Goal: Transaction & Acquisition: Purchase product/service

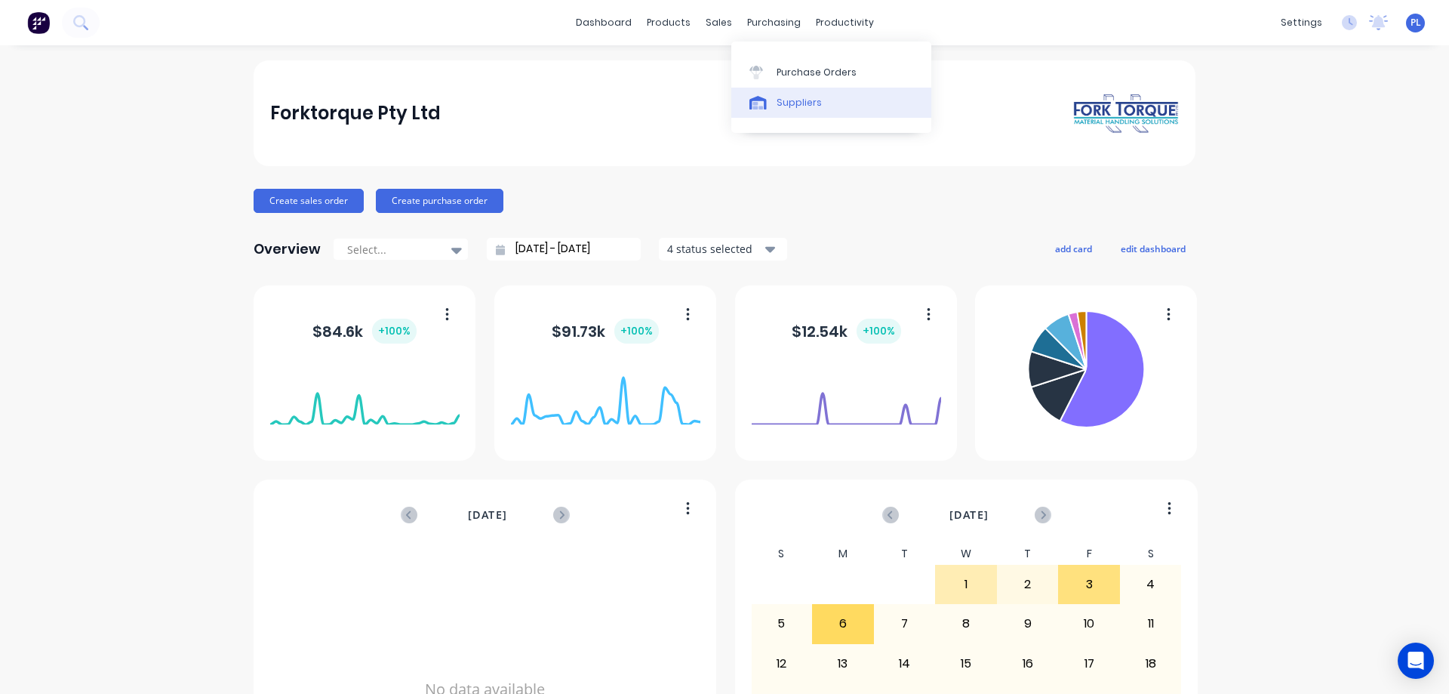
drag, startPoint x: 786, startPoint y: 102, endPoint x: 778, endPoint y: 103, distance: 7.7
click at [784, 102] on div "Suppliers" at bounding box center [799, 103] width 45 height 14
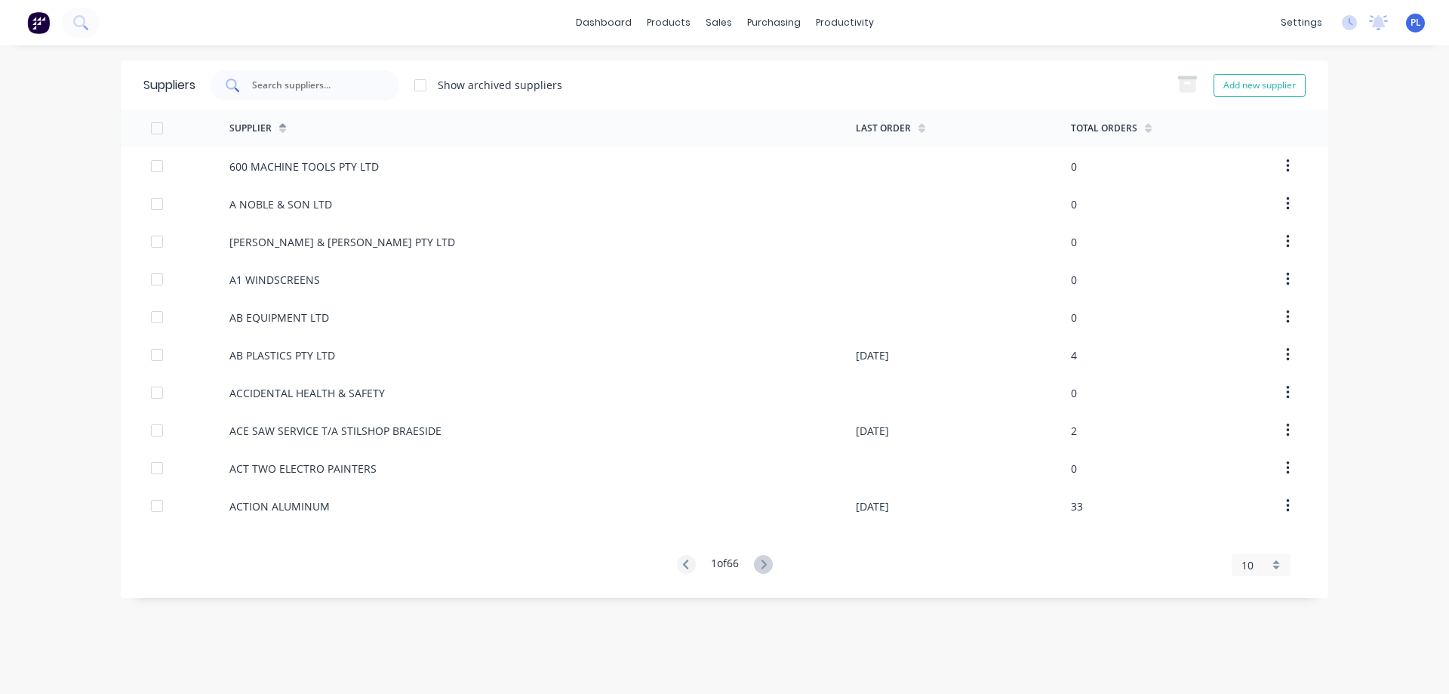
click at [283, 88] on input "text" at bounding box center [313, 85] width 125 height 15
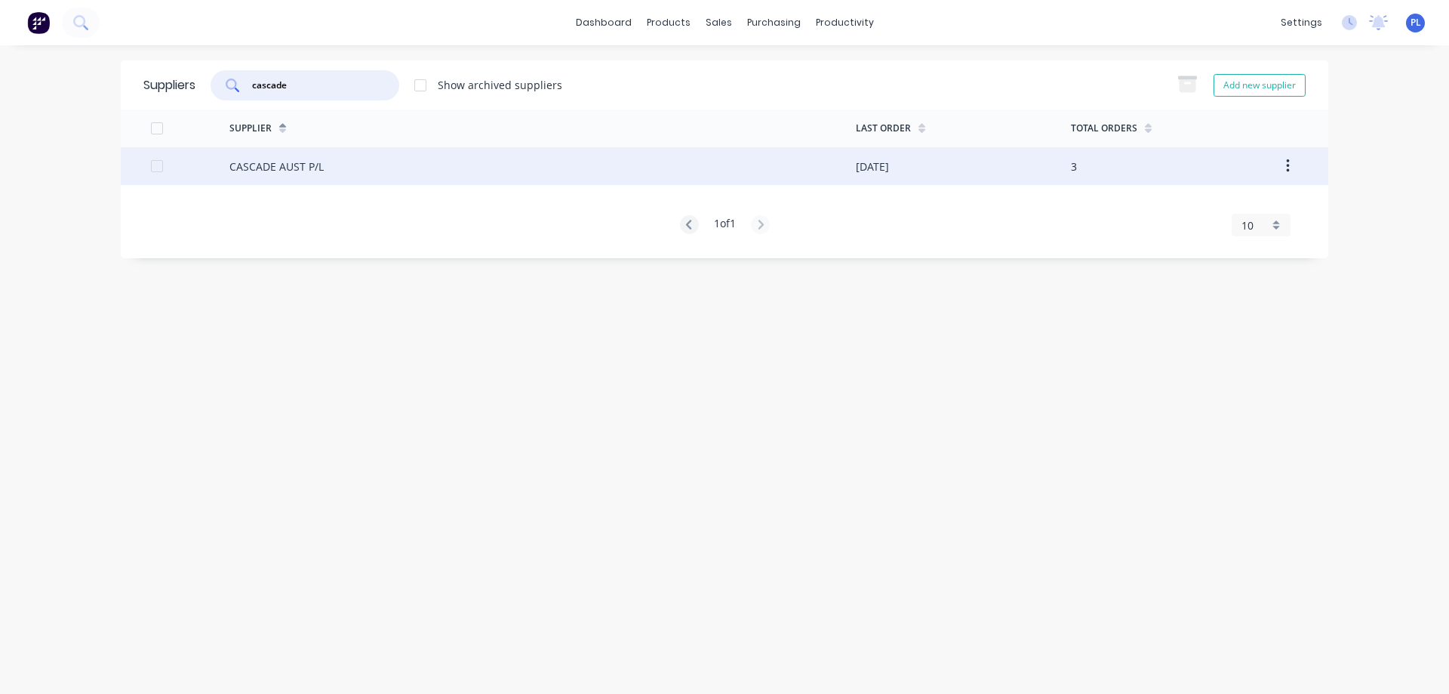
type input "cascade"
click at [299, 169] on div "CASCADE AUST P/L" at bounding box center [276, 166] width 94 height 16
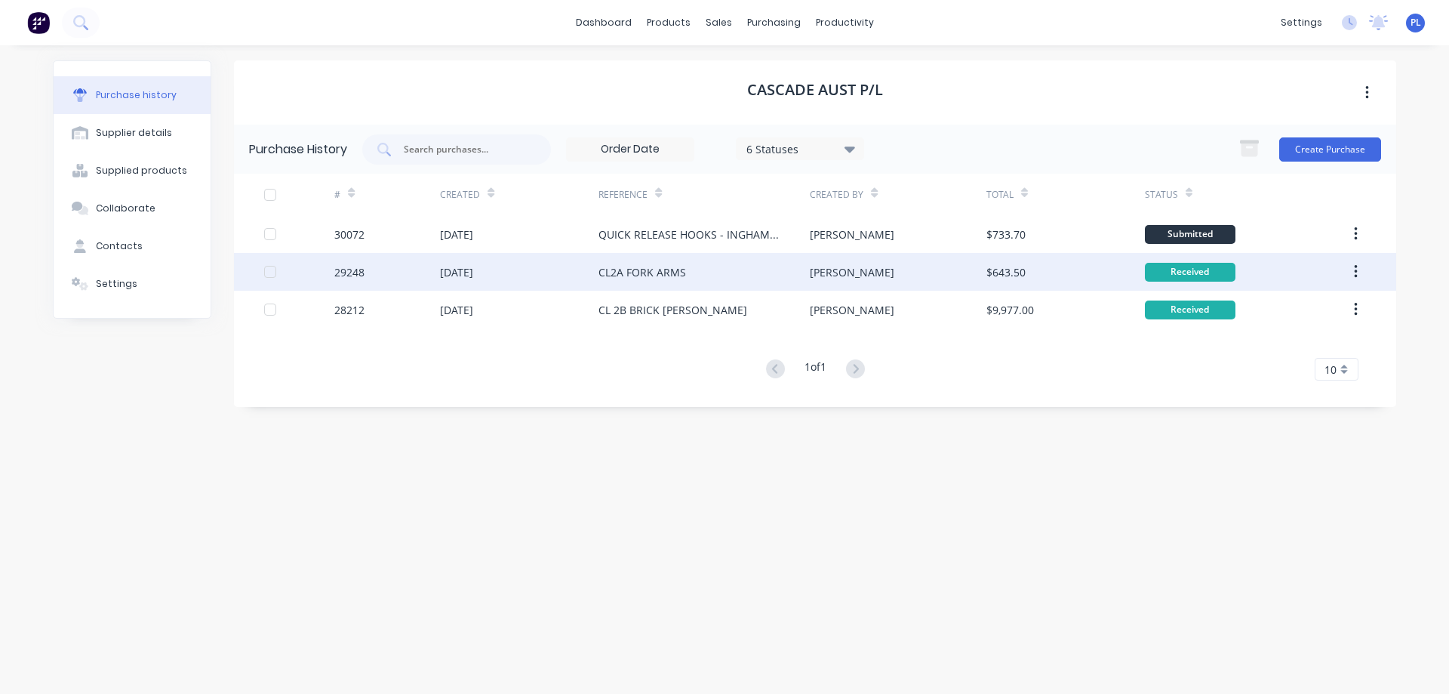
click at [588, 273] on div "[DATE]" at bounding box center [519, 272] width 158 height 38
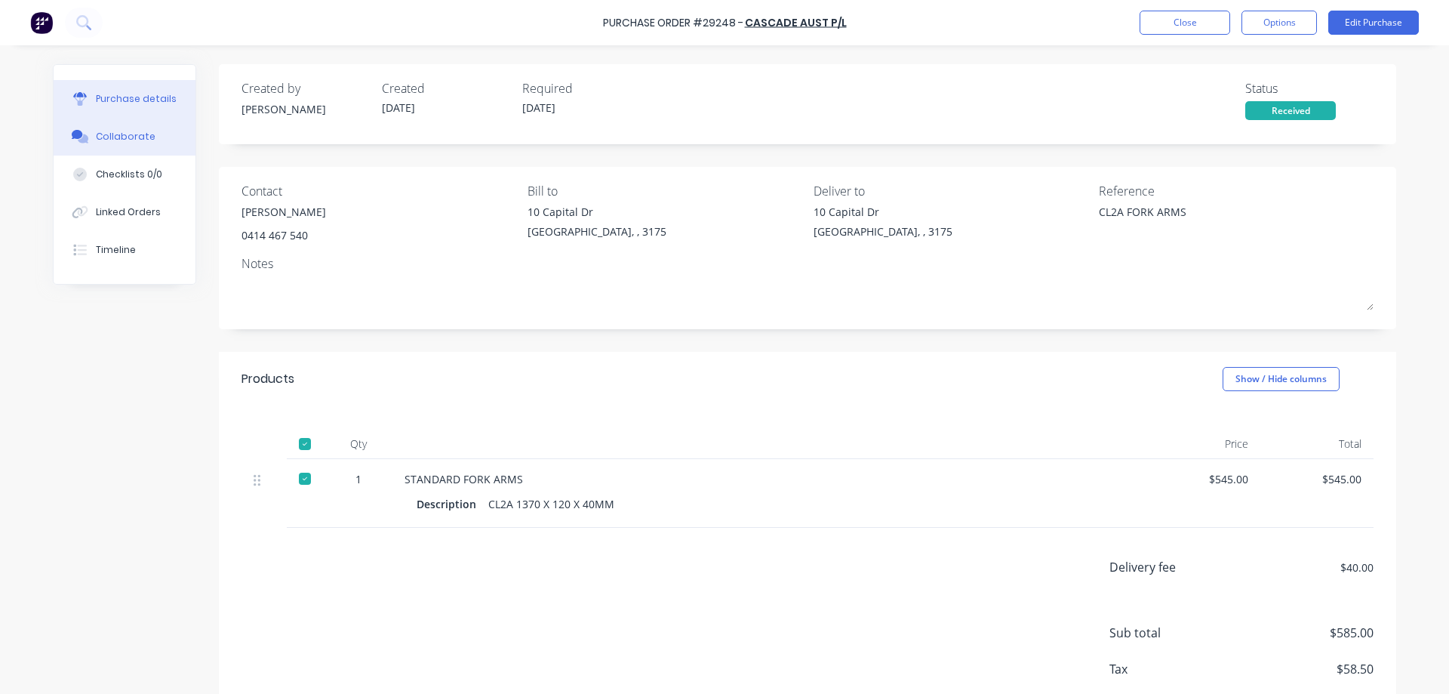
click at [108, 137] on div "Collaborate" at bounding box center [126, 137] width 60 height 14
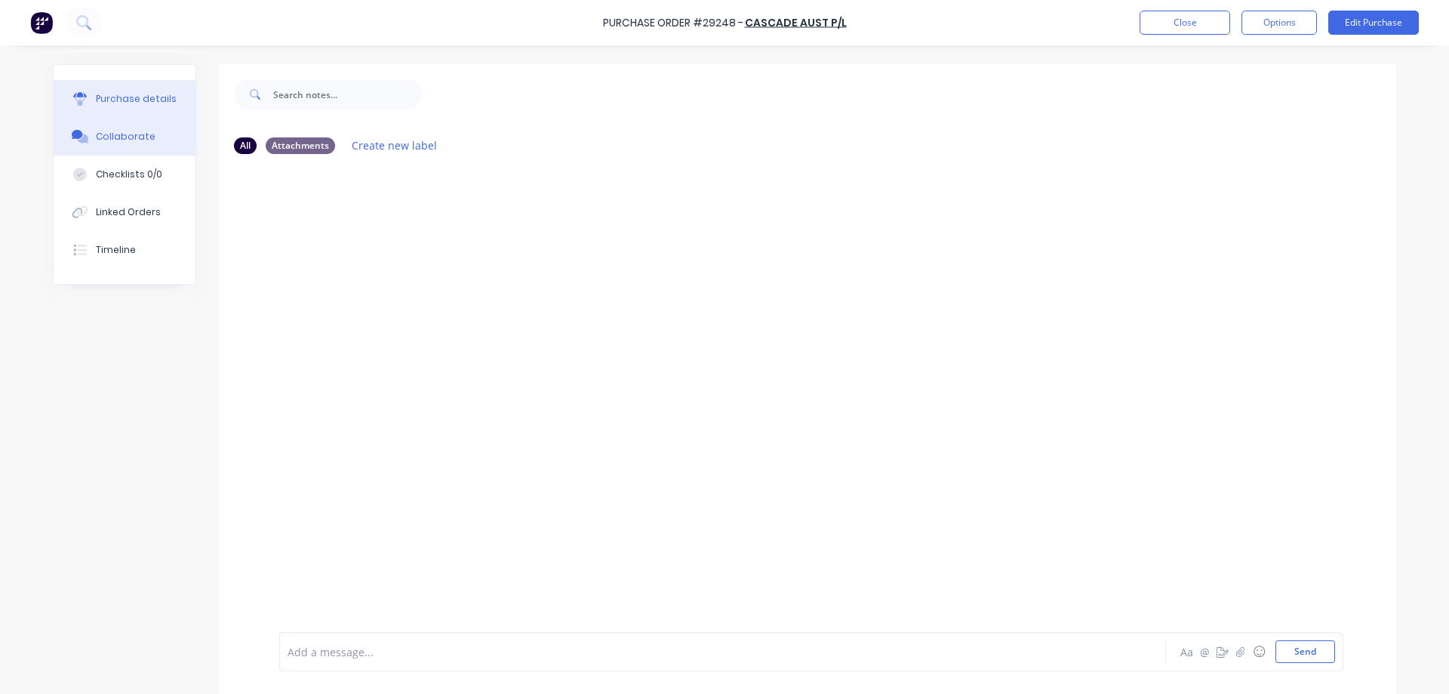
click at [102, 101] on div "Purchase details" at bounding box center [136, 99] width 81 height 14
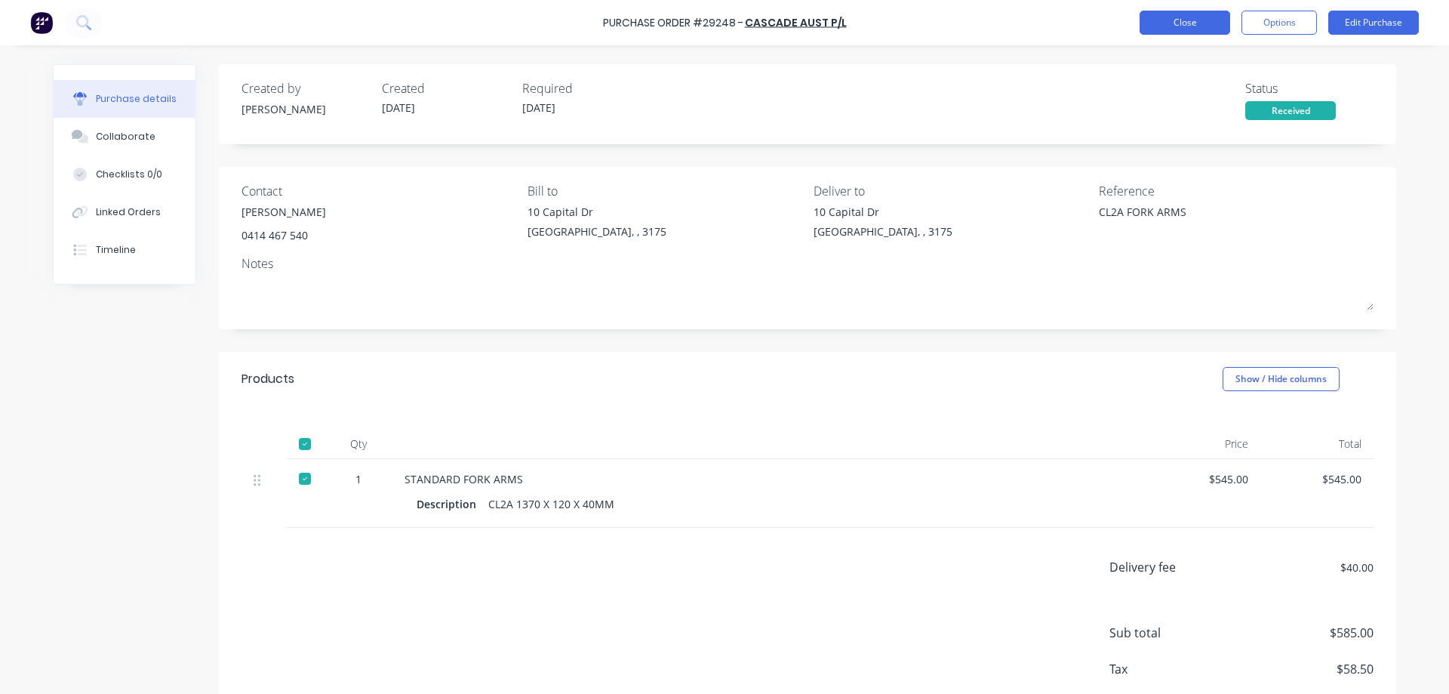
click at [1191, 20] on button "Close" at bounding box center [1185, 23] width 91 height 24
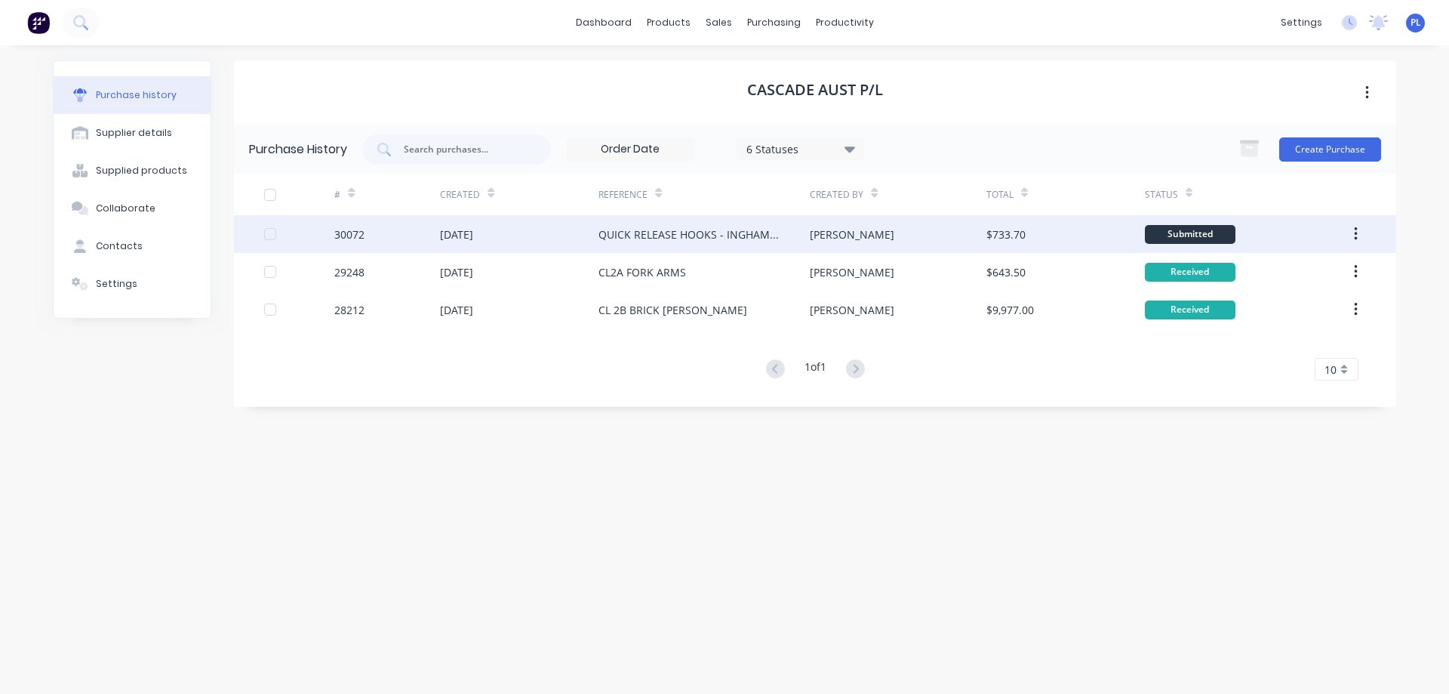
click at [660, 227] on div "QUICK RELEASE HOOKS - INGHAMS ATTACHMENT" at bounding box center [688, 234] width 181 height 16
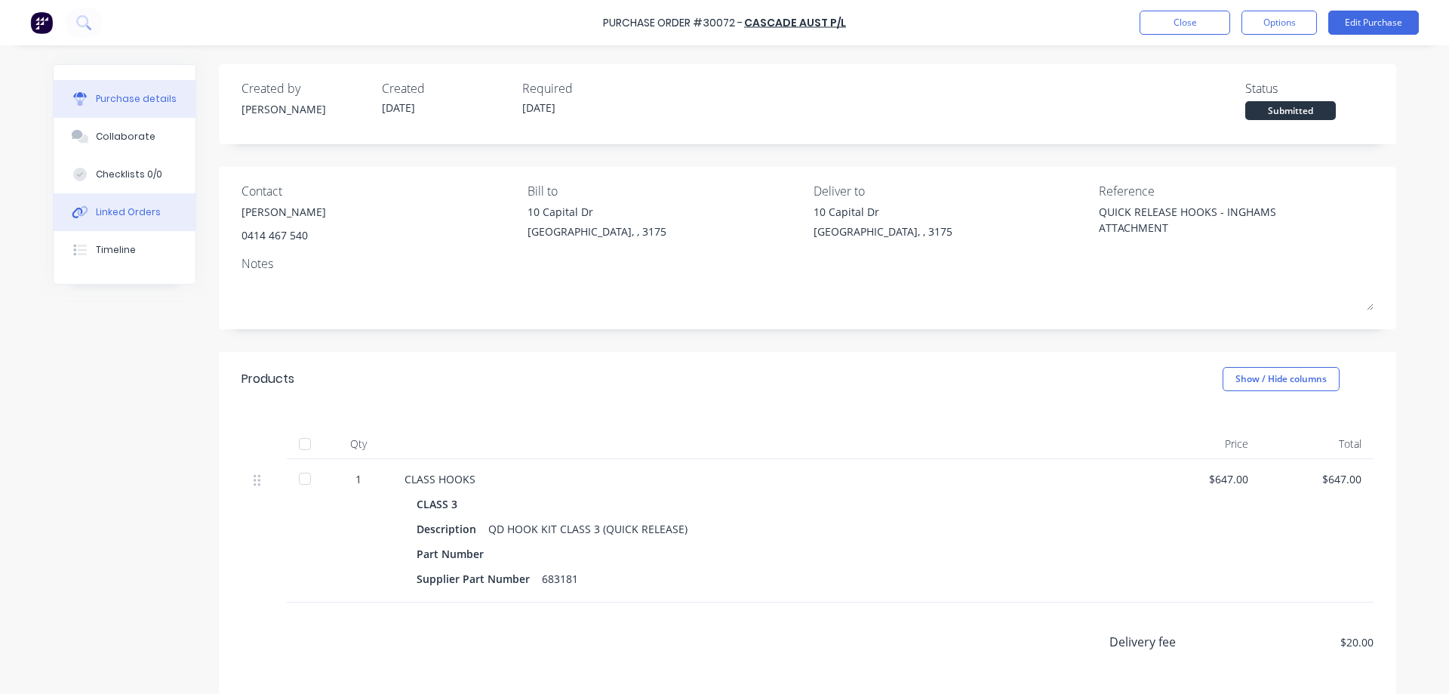
click at [109, 211] on div "Linked Orders" at bounding box center [128, 212] width 65 height 14
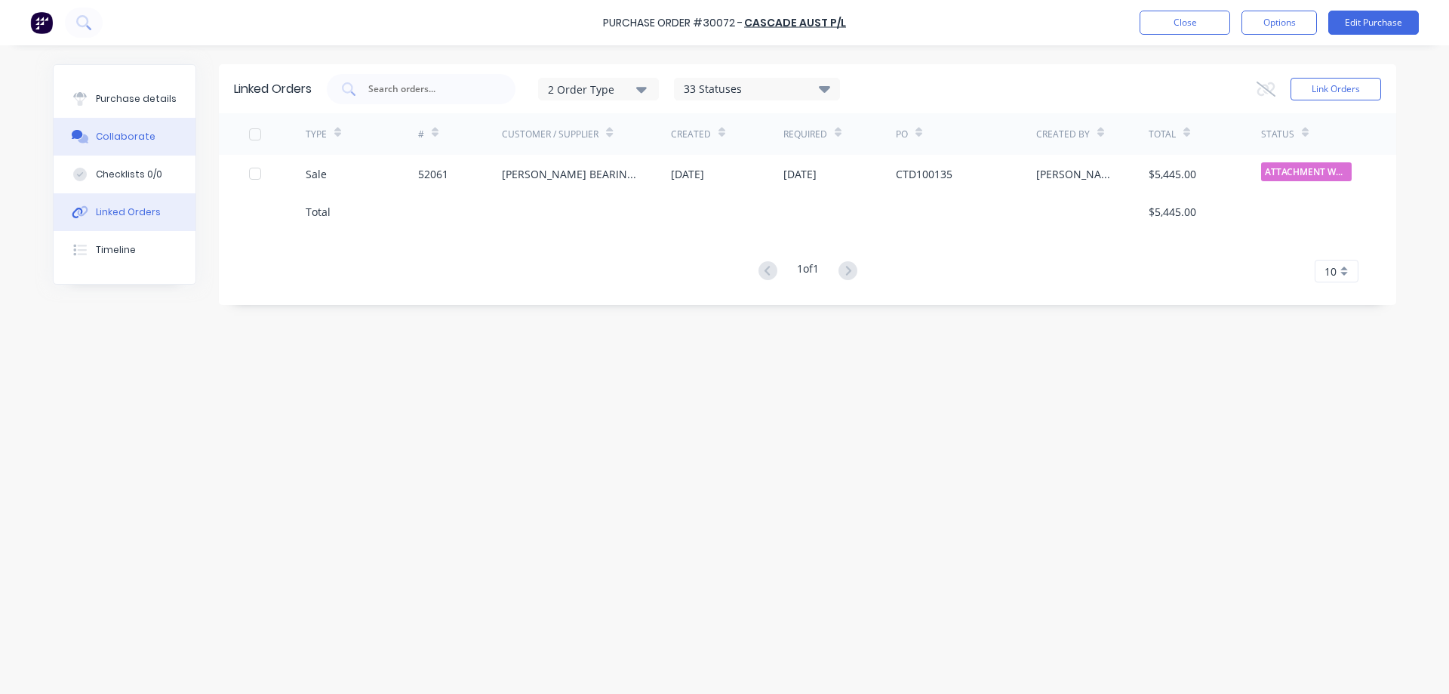
click at [99, 136] on div "Collaborate" at bounding box center [126, 137] width 60 height 14
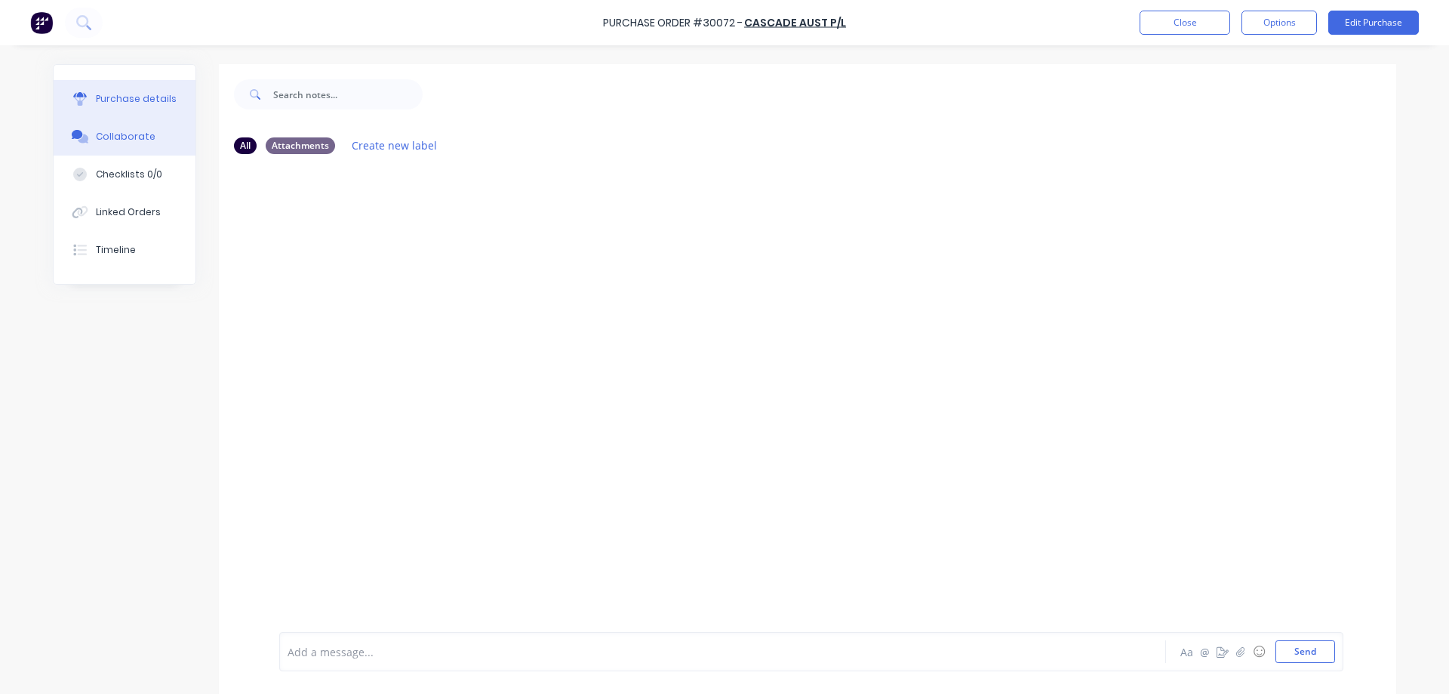
click at [126, 105] on div "Purchase details" at bounding box center [136, 99] width 81 height 14
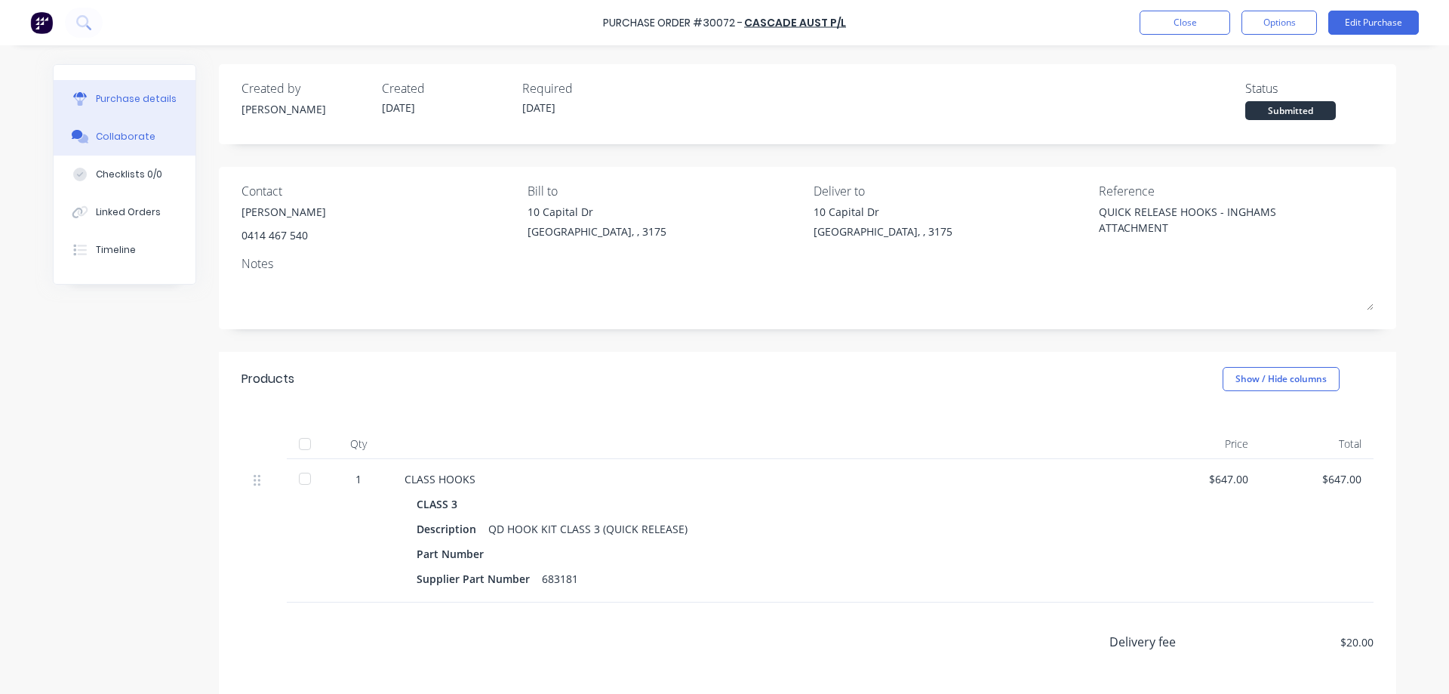
click at [112, 137] on div "Collaborate" at bounding box center [126, 137] width 60 height 14
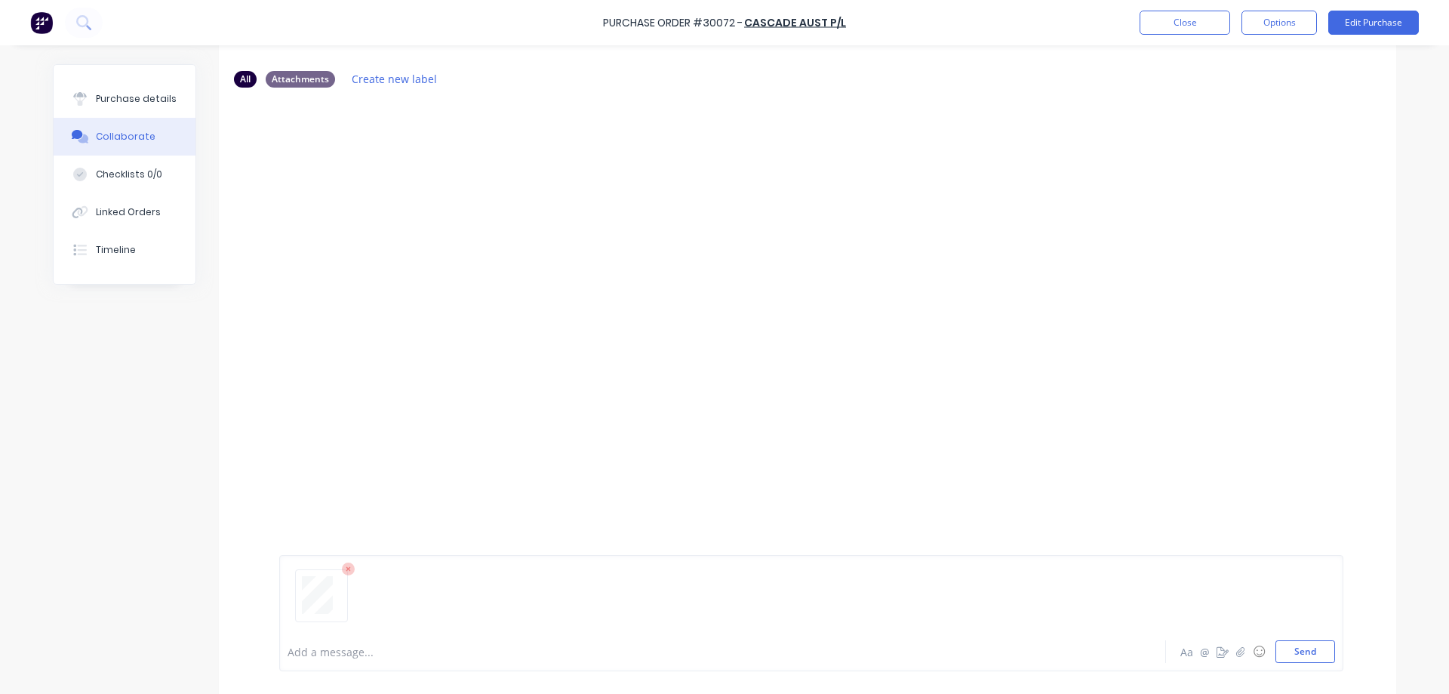
scroll to position [115, 0]
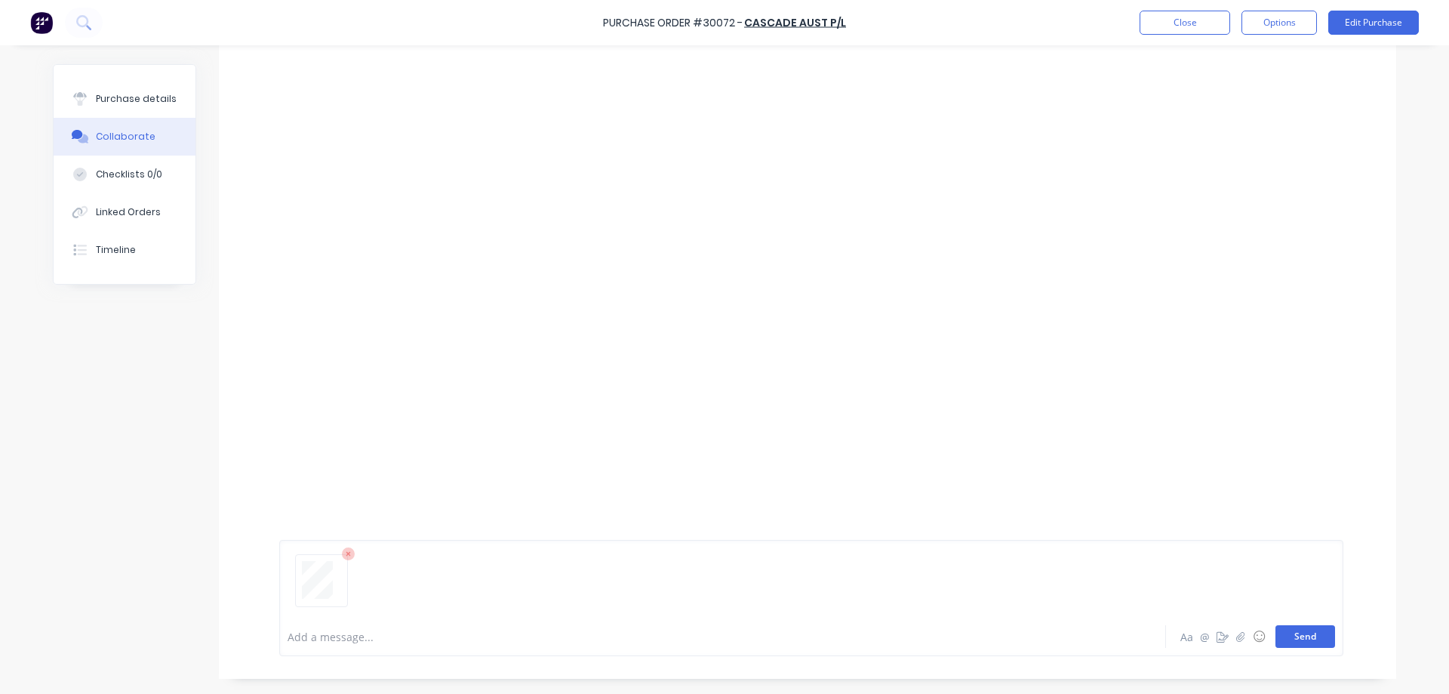
click at [1313, 642] on button "Send" at bounding box center [1305, 636] width 60 height 23
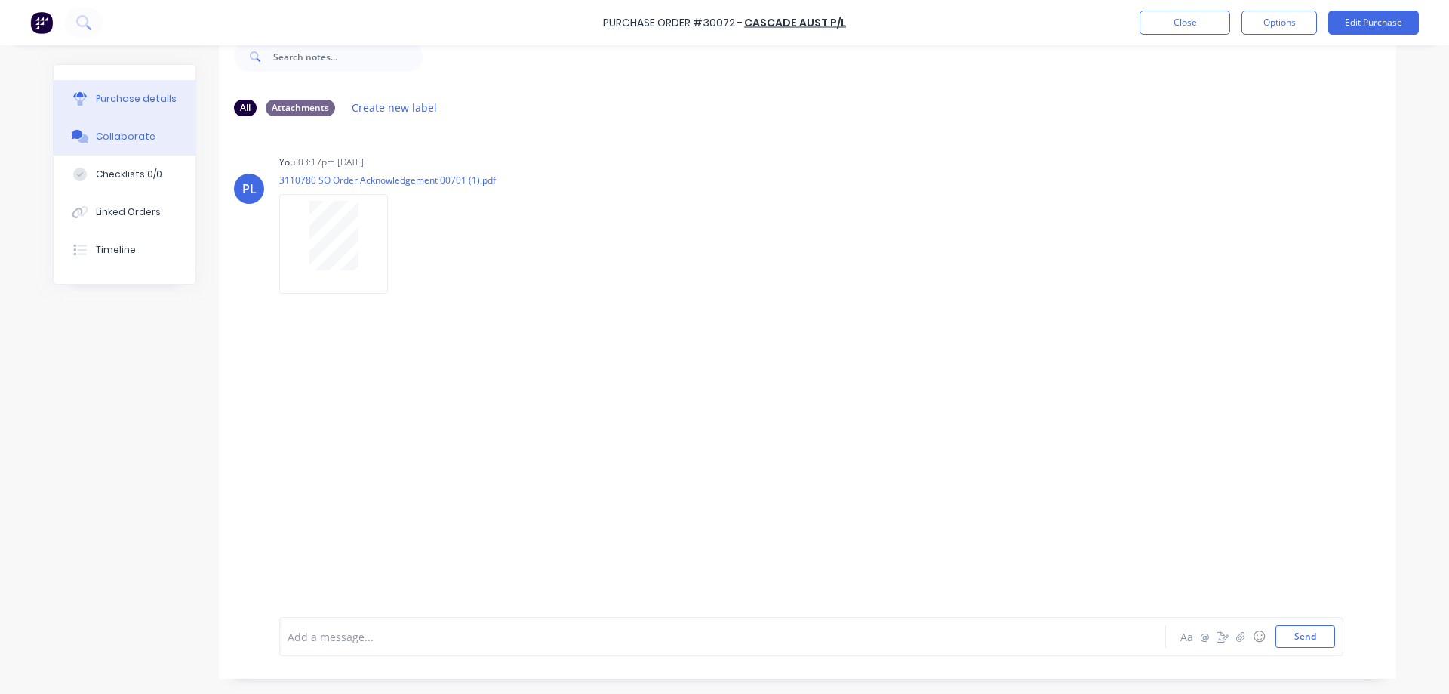
click at [113, 101] on div "Purchase details" at bounding box center [136, 99] width 81 height 14
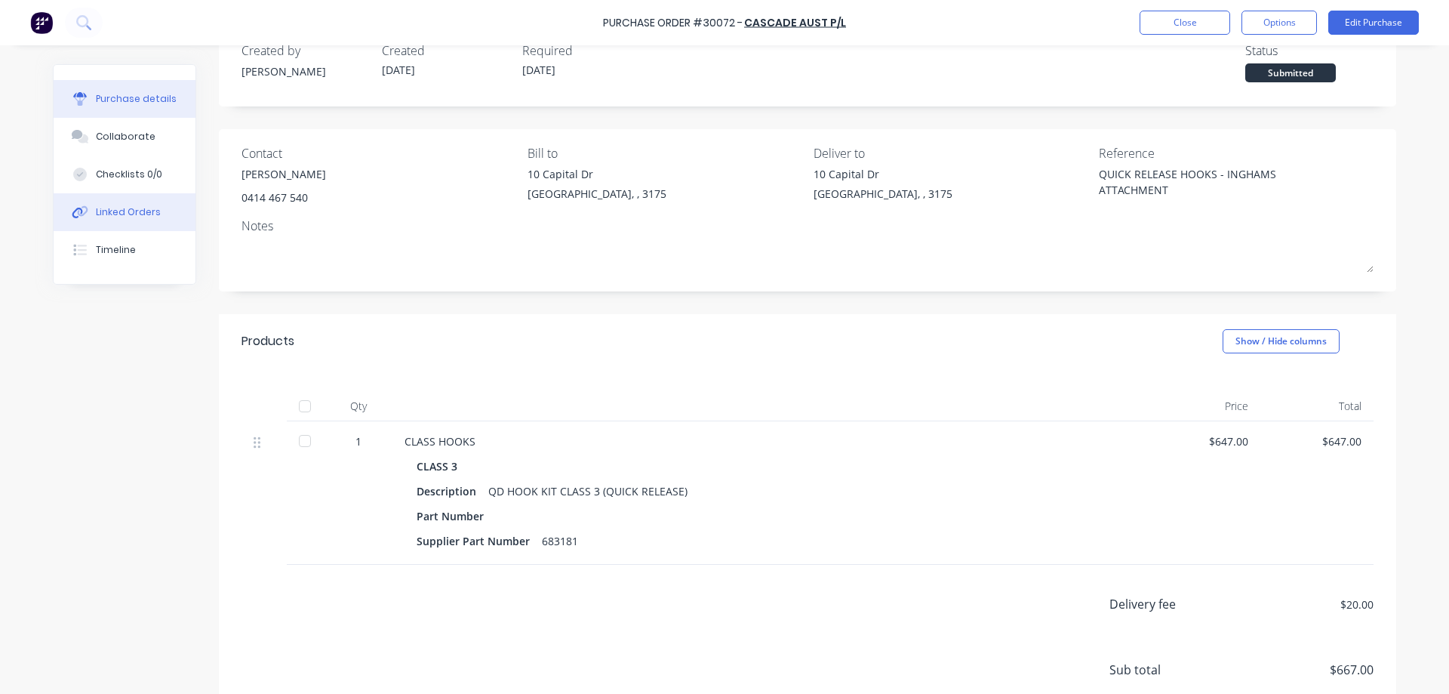
click at [120, 217] on div "Linked Orders" at bounding box center [128, 212] width 65 height 14
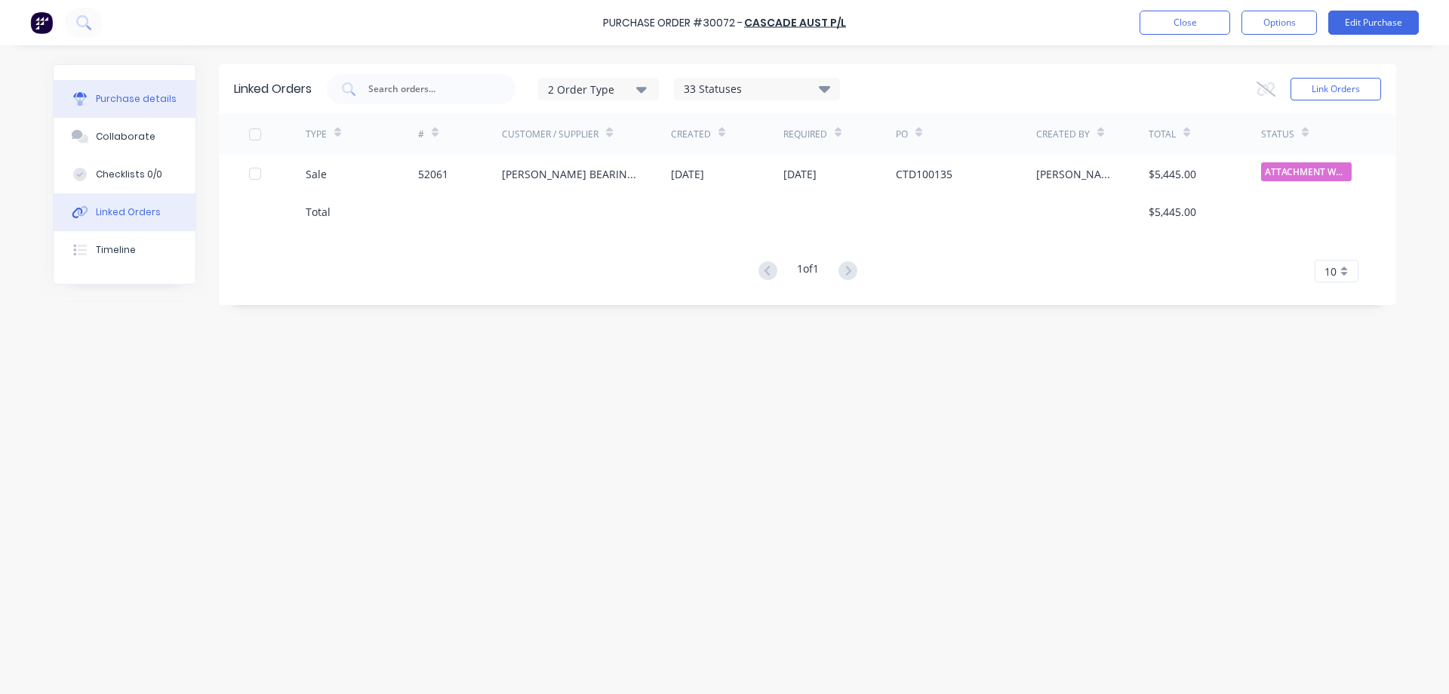
click at [128, 102] on div "Purchase details" at bounding box center [136, 99] width 81 height 14
type textarea "x"
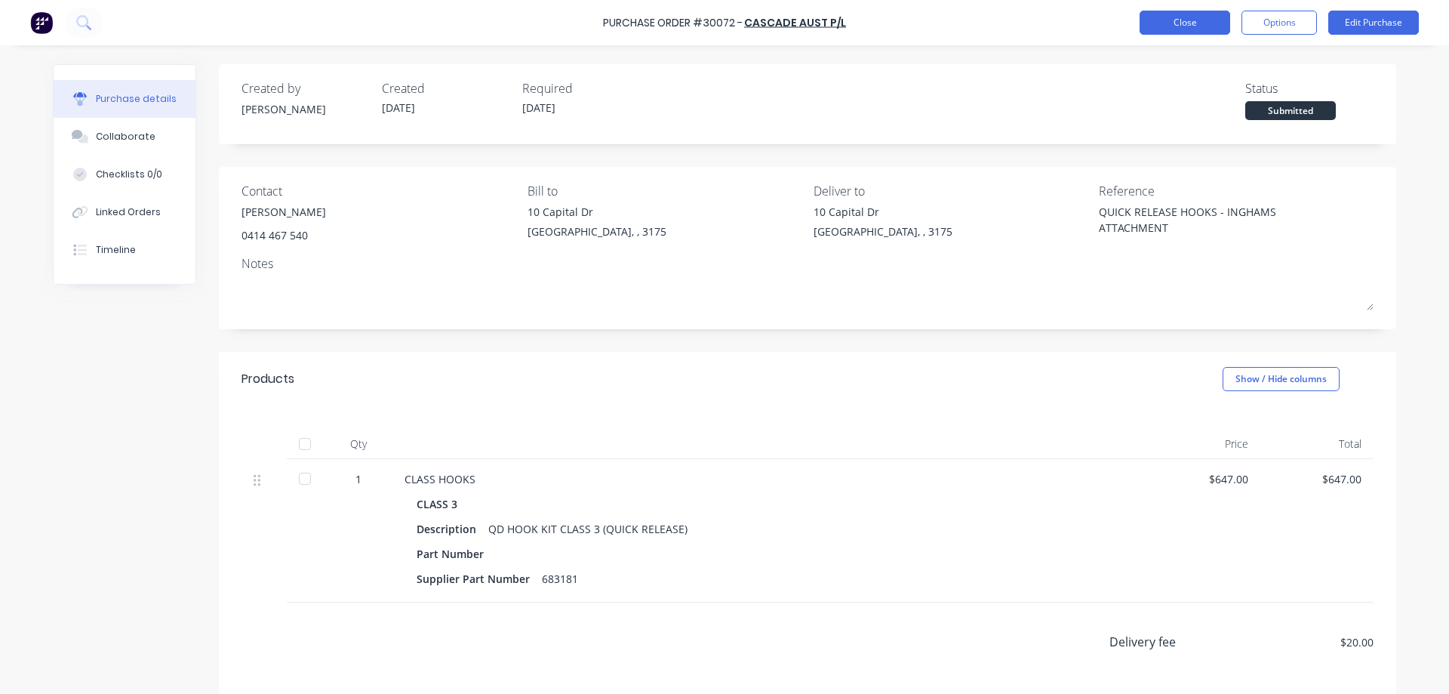
click at [1189, 22] on button "Close" at bounding box center [1185, 23] width 91 height 24
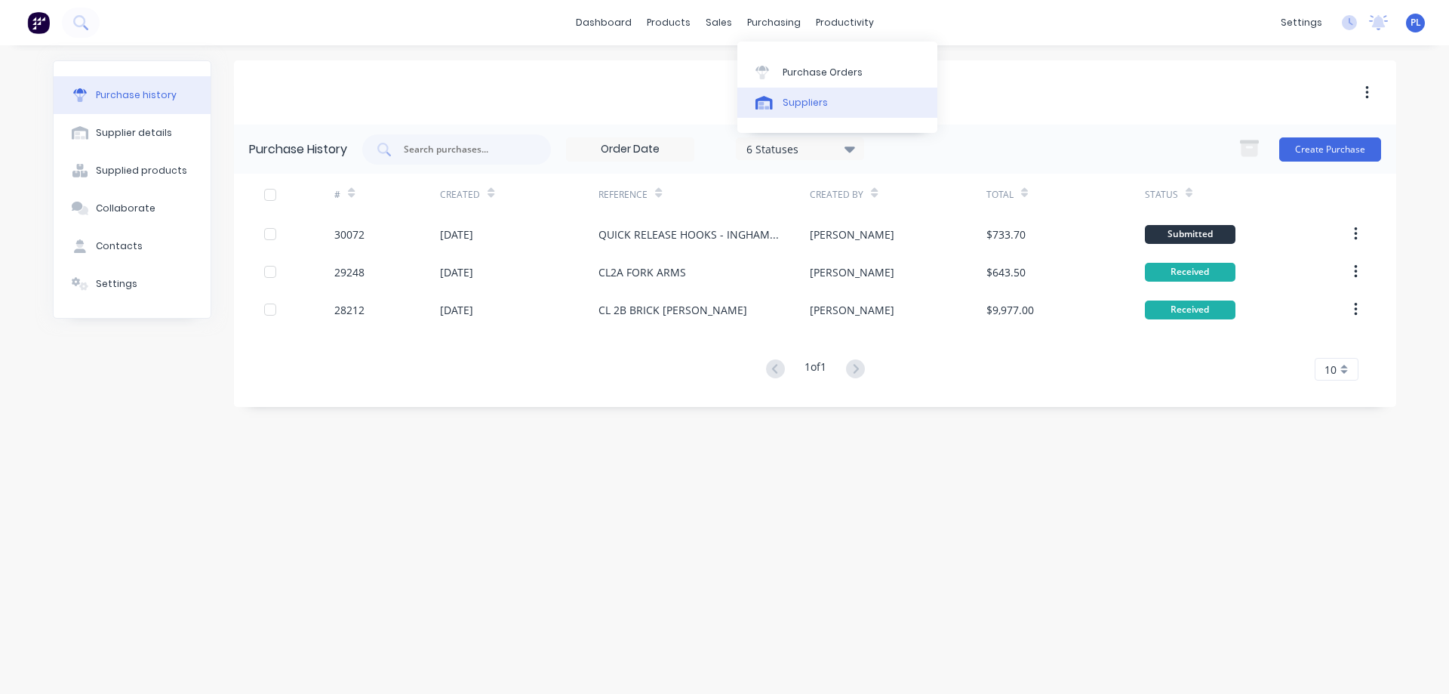
click at [792, 108] on div "Suppliers" at bounding box center [805, 103] width 45 height 14
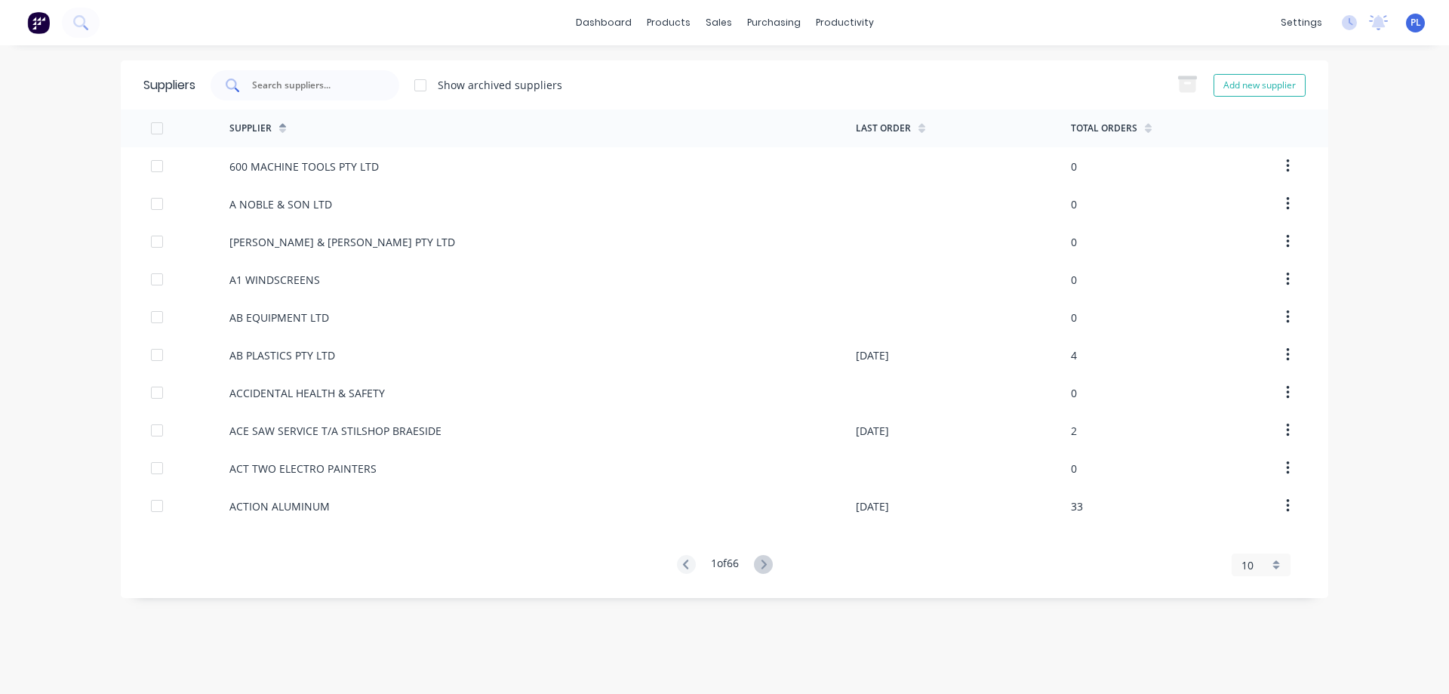
click at [291, 84] on input "text" at bounding box center [313, 85] width 125 height 15
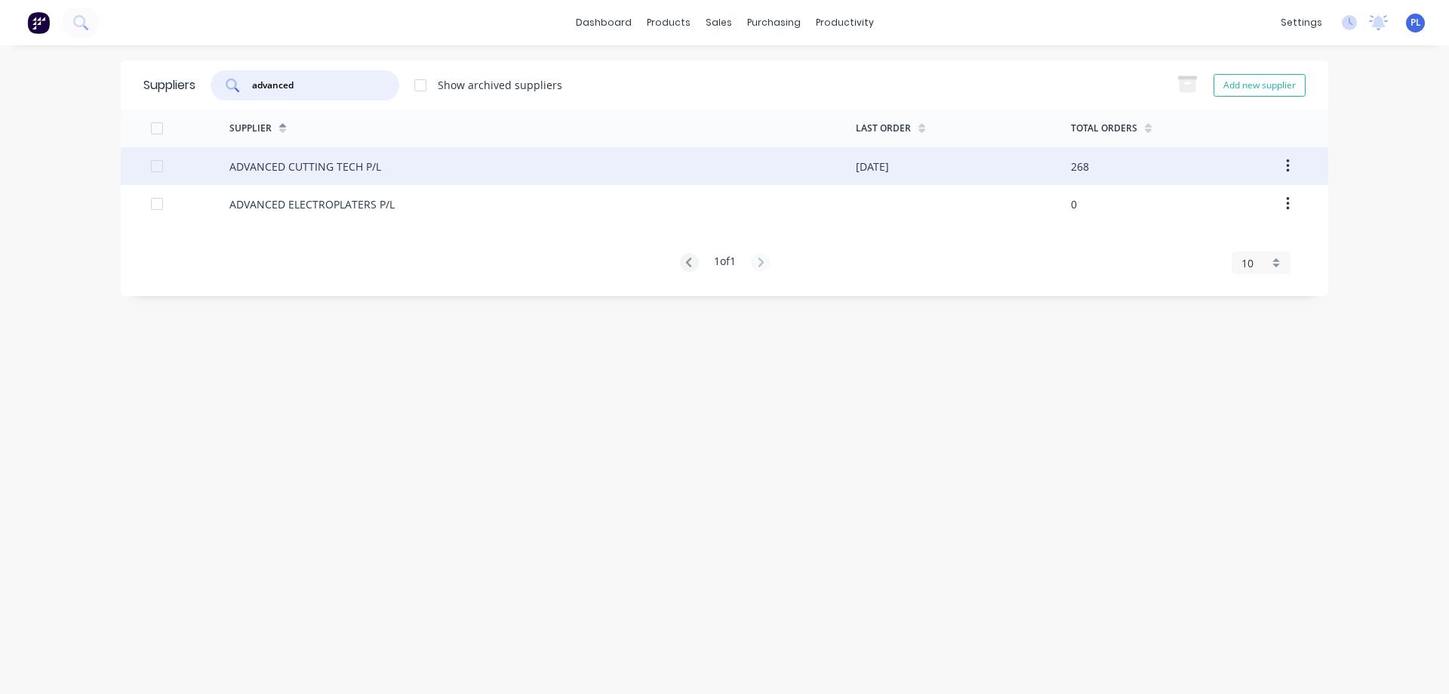
type input "advanced"
click at [318, 177] on div "ADVANCED CUTTING TECH P/L" at bounding box center [542, 166] width 626 height 38
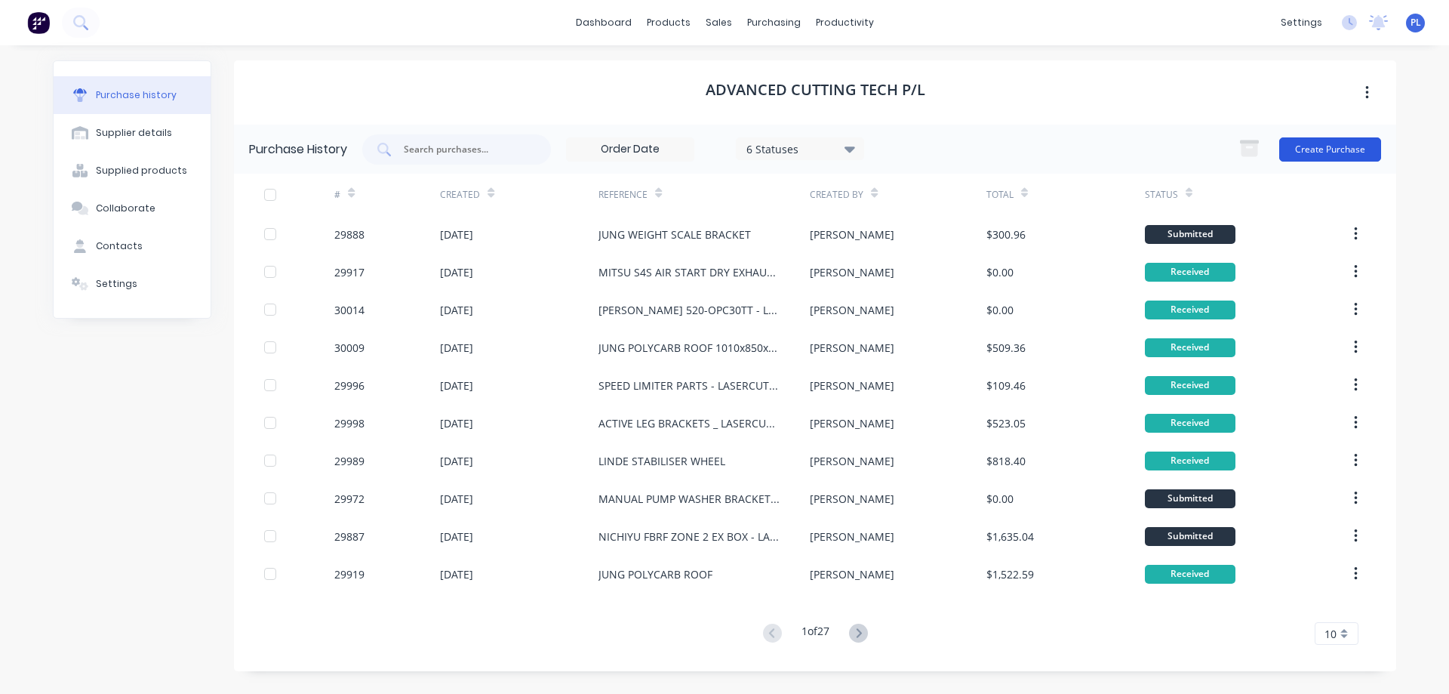
click at [1343, 149] on button "Create Purchase" at bounding box center [1330, 149] width 102 height 24
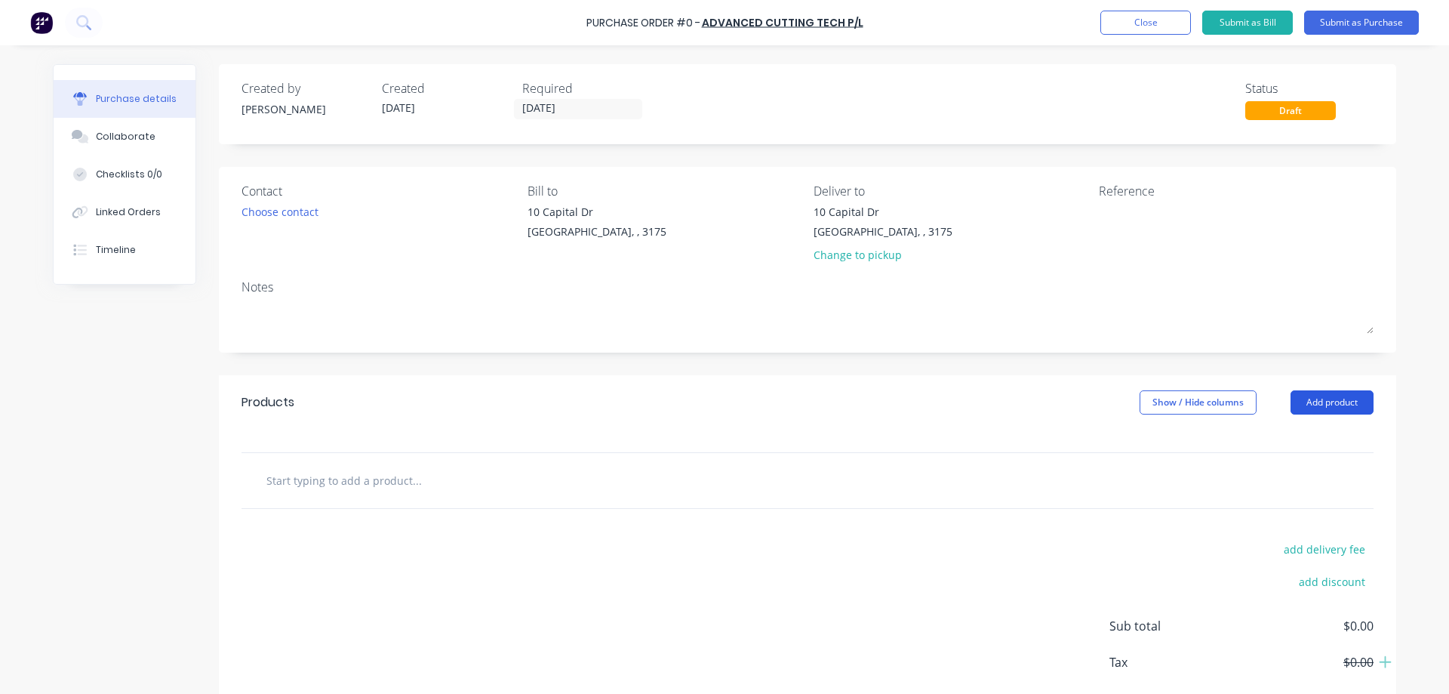
click at [1335, 406] on button "Add product" at bounding box center [1331, 402] width 83 height 24
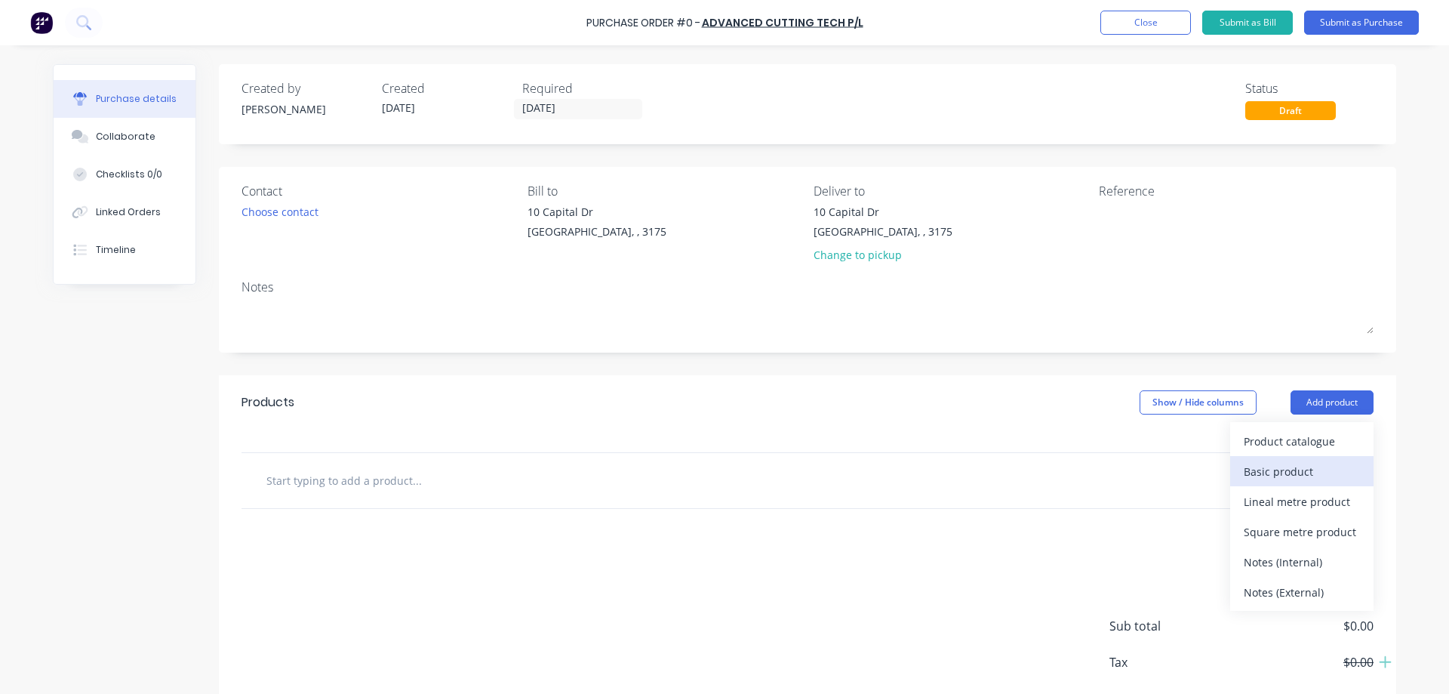
click at [1295, 473] on div "Basic product" at bounding box center [1302, 471] width 116 height 22
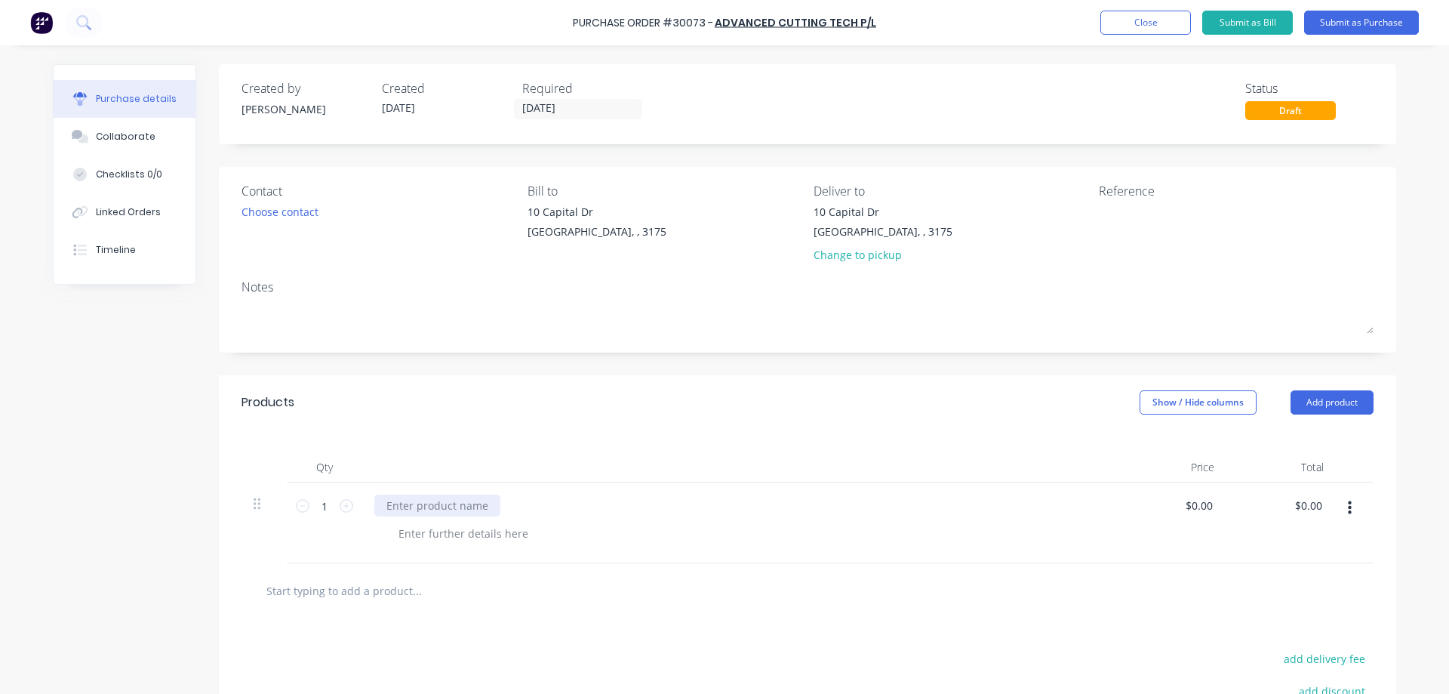
click at [424, 503] on div at bounding box center [437, 505] width 126 height 22
click at [423, 531] on div at bounding box center [463, 533] width 154 height 22
click at [497, 503] on div "1240x990mm x 4.5mm clear polycarbonate" at bounding box center [494, 505] width 241 height 22
click at [598, 503] on div "1240x990mm x 4.5mm clear polycarbonate" at bounding box center [494, 505] width 241 height 22
click at [514, 534] on div at bounding box center [463, 533] width 154 height 22
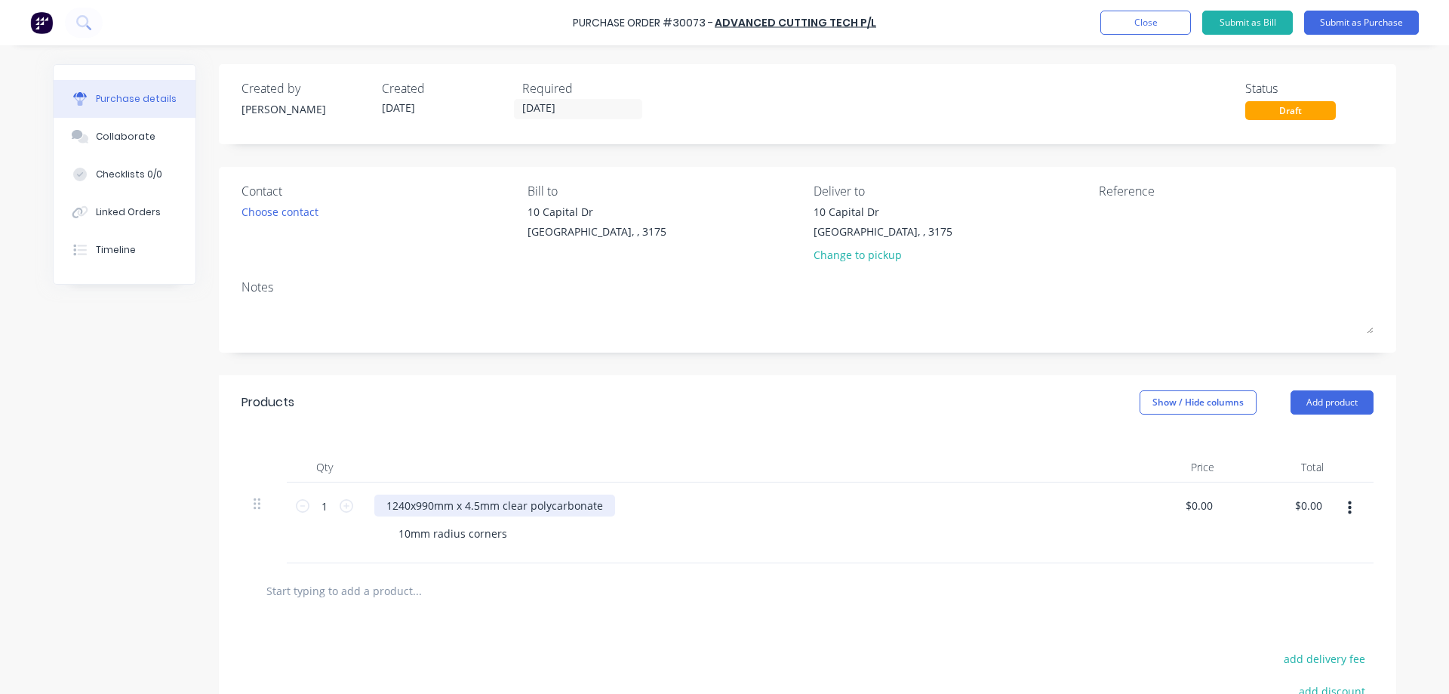
click at [459, 505] on div "1240x990mm x 4.5mm clear polycarbonate" at bounding box center [494, 505] width 241 height 22
drag, startPoint x: 499, startPoint y: 537, endPoint x: 432, endPoint y: 537, distance: 67.2
click at [498, 537] on div "10mm radius corners" at bounding box center [452, 533] width 133 height 22
click at [392, 535] on div "10mm radius corners" at bounding box center [452, 533] width 133 height 22
drag, startPoint x: 403, startPoint y: 539, endPoint x: 442, endPoint y: 522, distance: 42.6
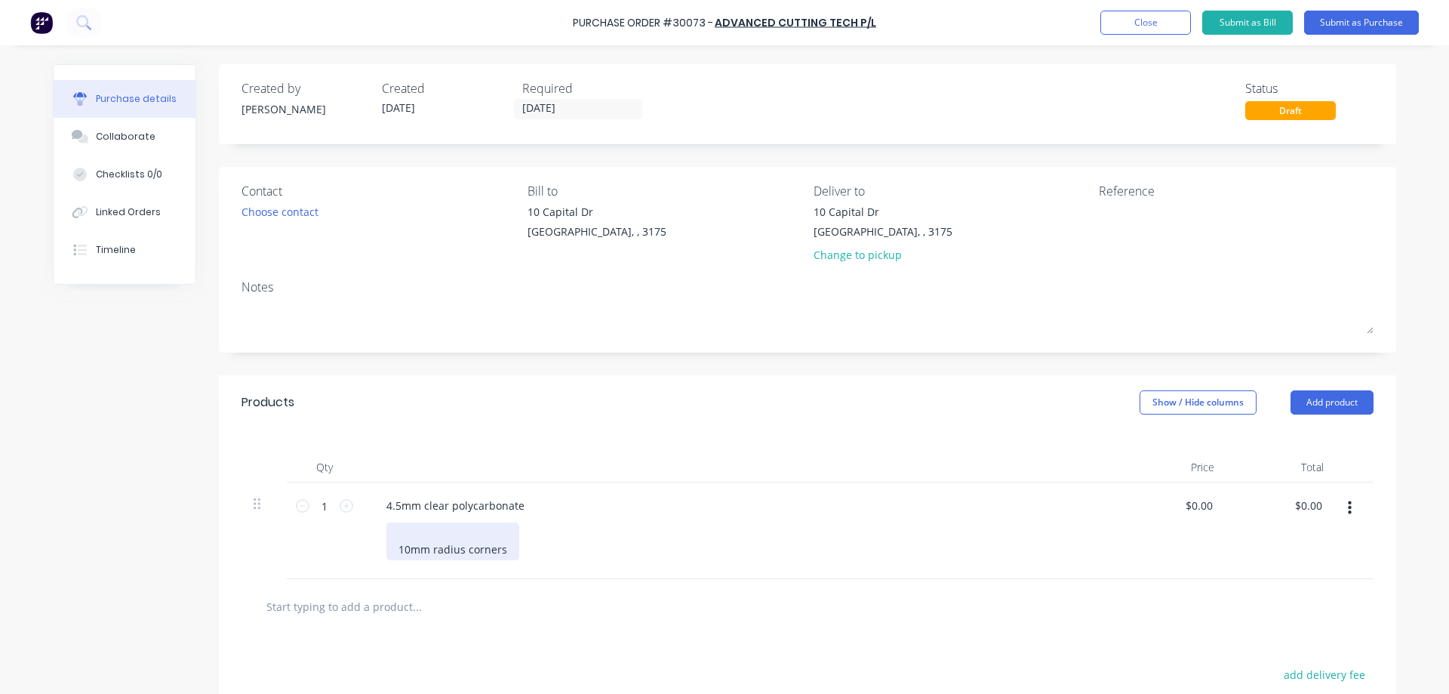
click at [410, 537] on div "10mm radius corners" at bounding box center [452, 541] width 133 height 38
click at [597, 544] on div "1240x990mm rectangle 10mm radius corners" at bounding box center [745, 533] width 718 height 22
click at [484, 625] on div at bounding box center [807, 606] width 1132 height 55
click at [1357, 23] on button "Submit as Purchase" at bounding box center [1361, 23] width 115 height 24
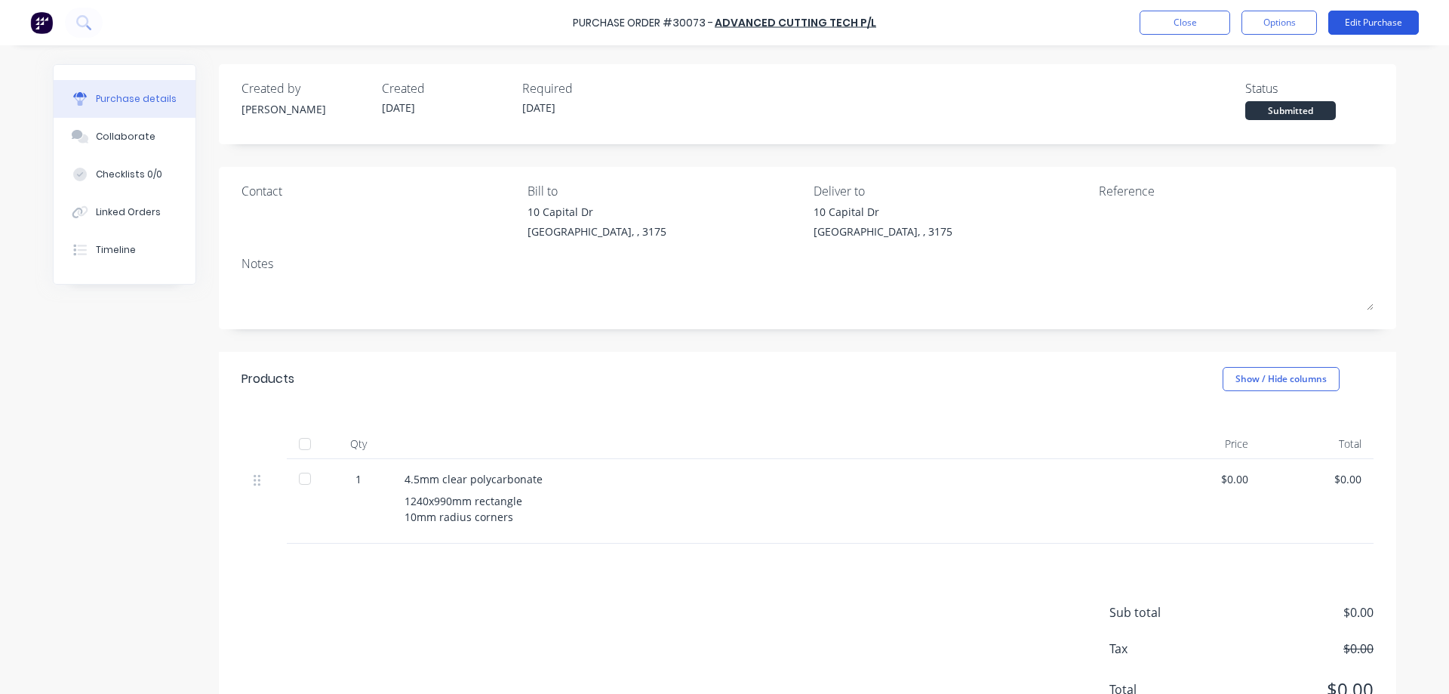
click at [1355, 20] on button "Edit Purchase" at bounding box center [1373, 23] width 91 height 24
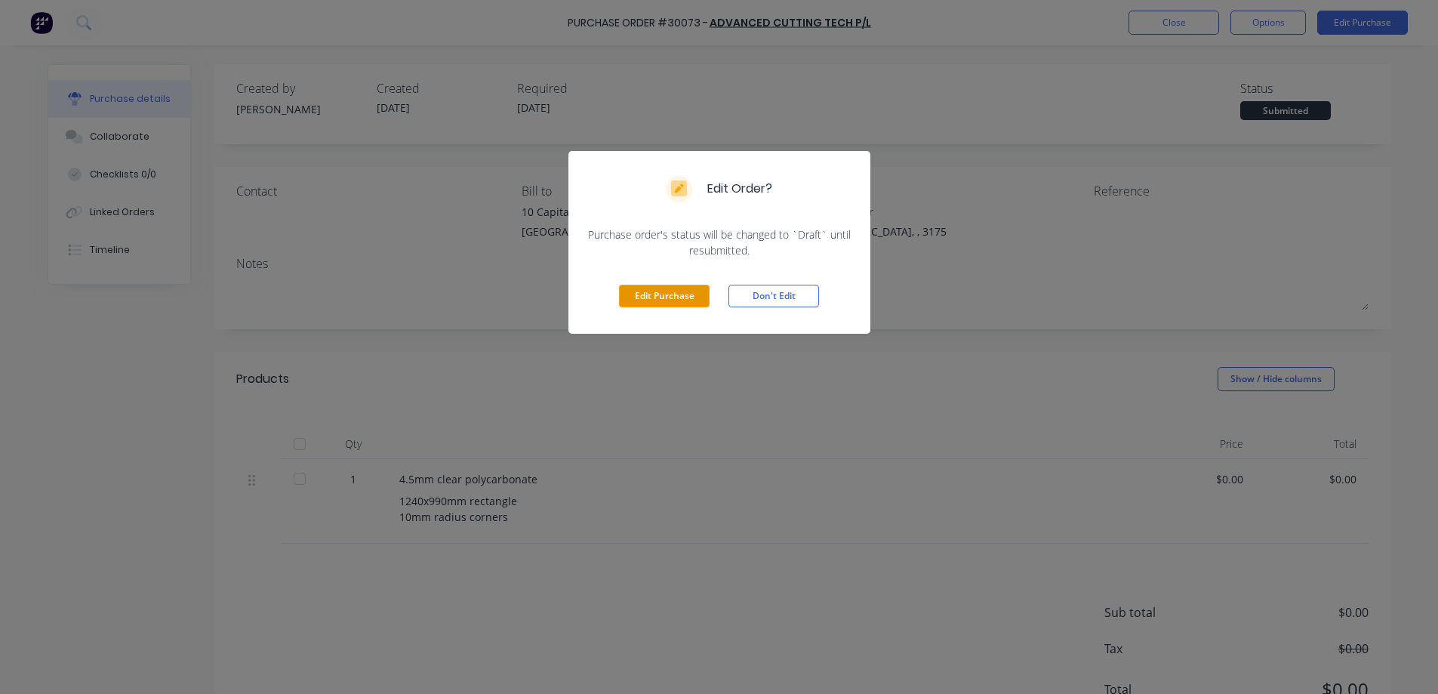
click at [672, 294] on button "Edit Purchase" at bounding box center [664, 296] width 91 height 23
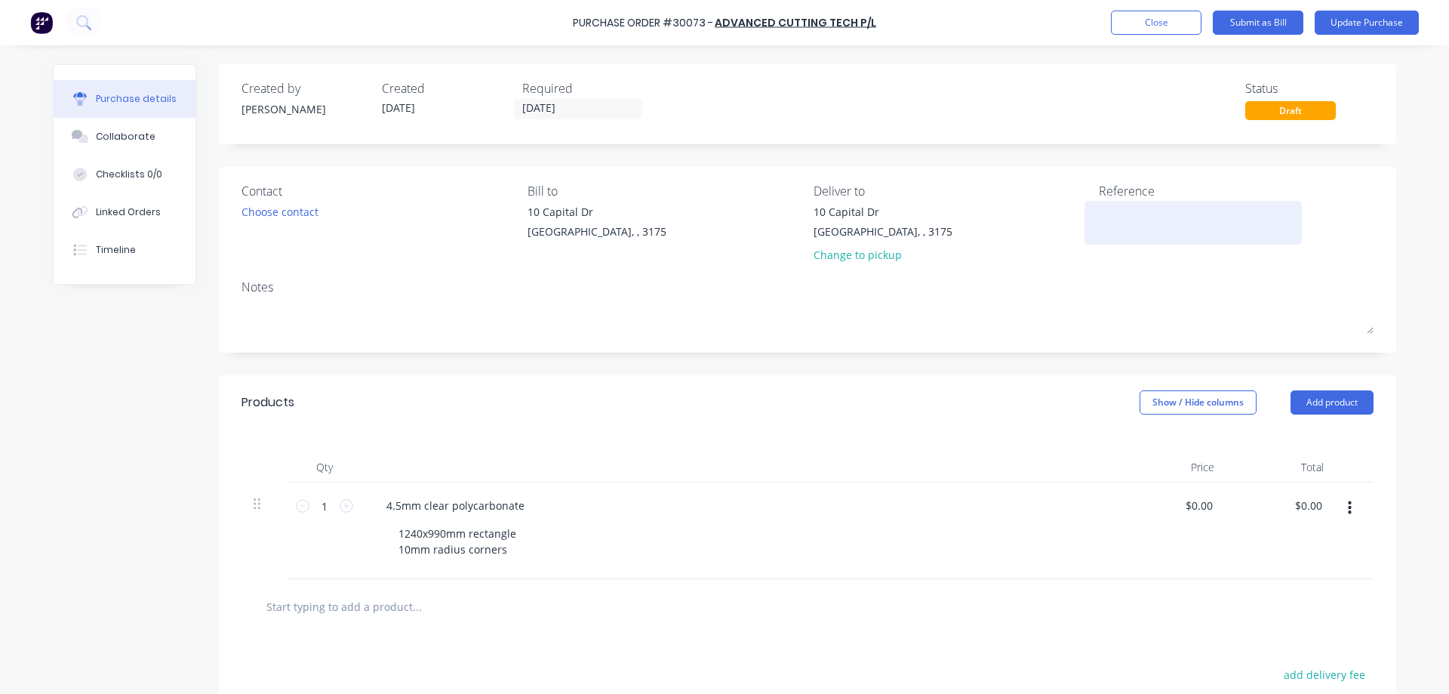
drag, startPoint x: 1121, startPoint y: 223, endPoint x: 1143, endPoint y: 214, distance: 23.0
click at [1122, 222] on textarea at bounding box center [1193, 221] width 189 height 34
type textarea "JUNG"
type textarea "x"
type textarea "JUNG"
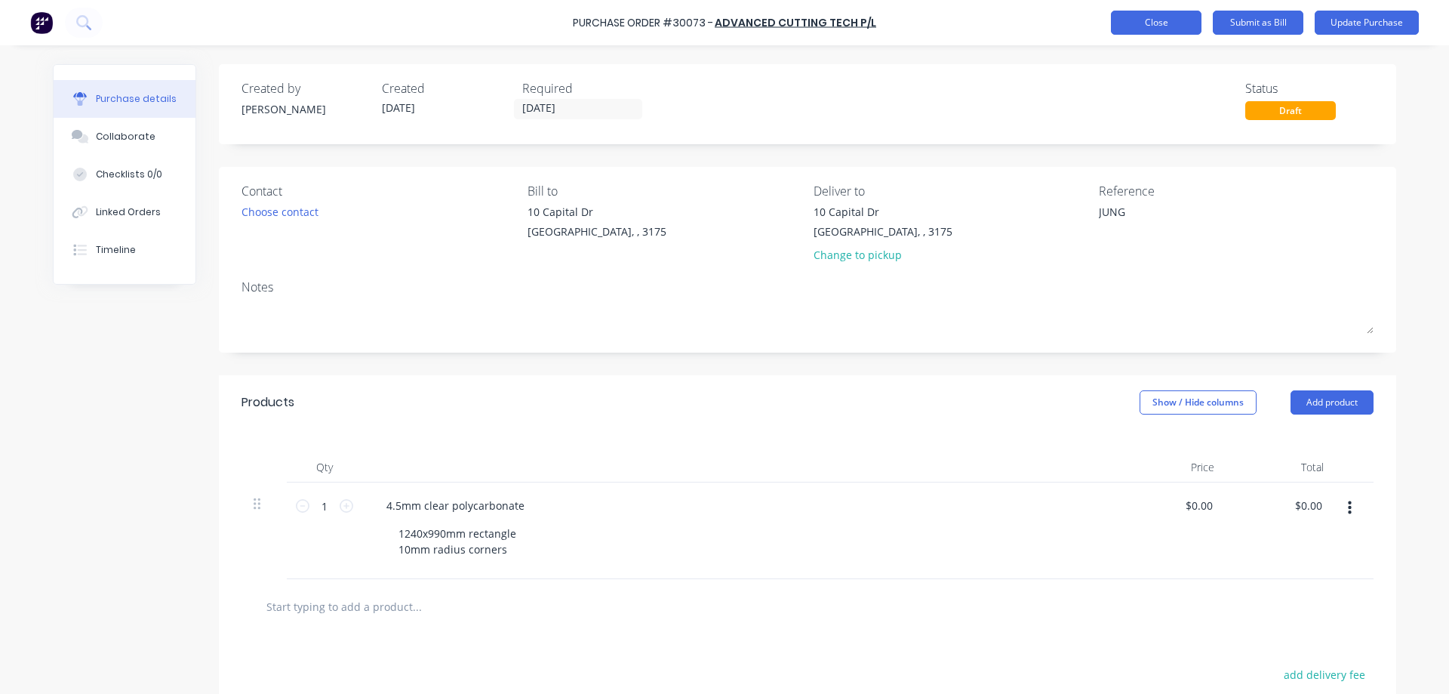
click at [1156, 23] on button "Close" at bounding box center [1156, 23] width 91 height 24
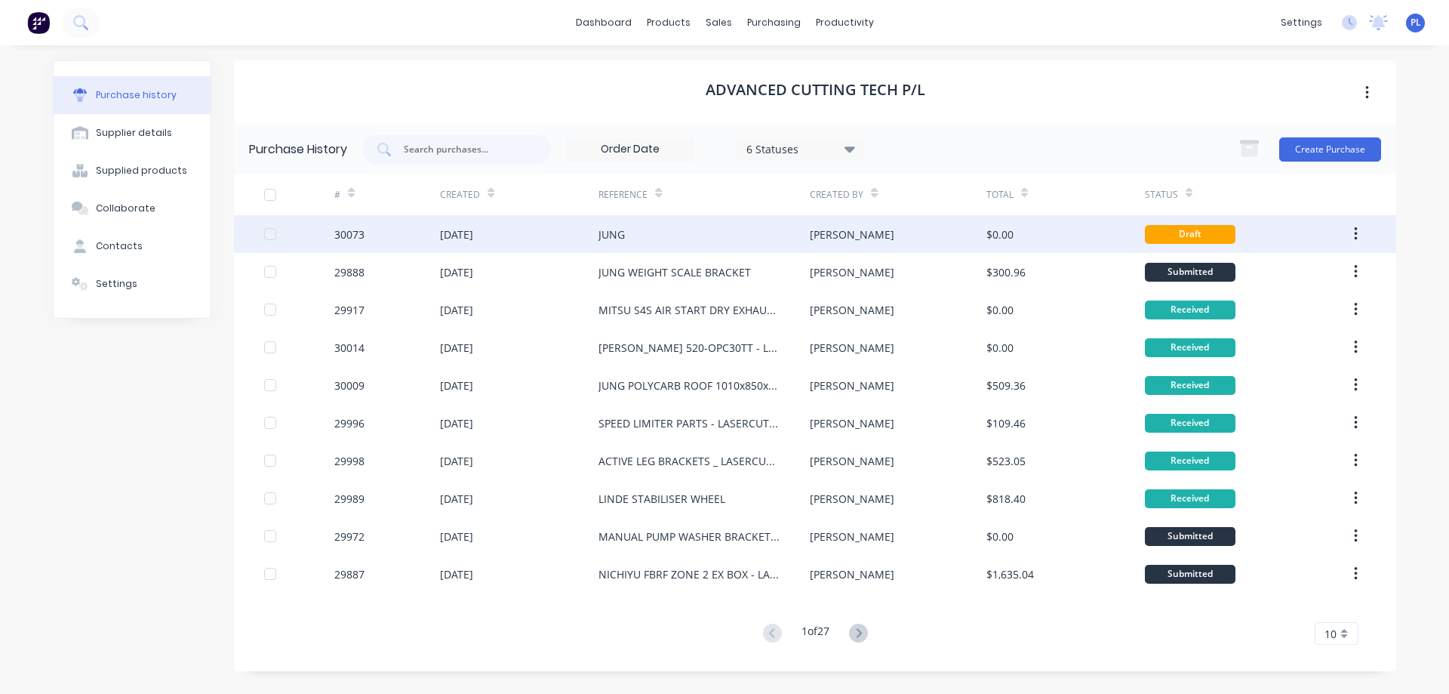
click at [648, 232] on div "JUNG" at bounding box center [703, 234] width 211 height 38
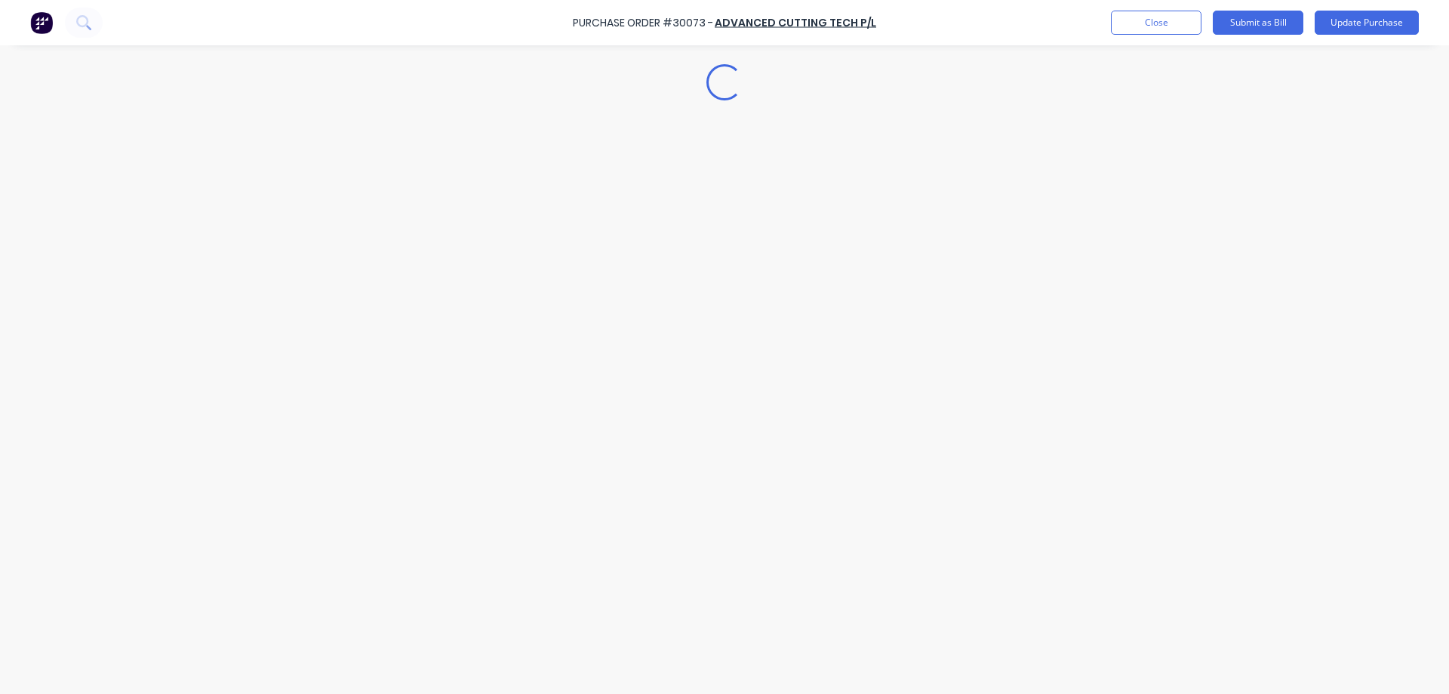
type textarea "x"
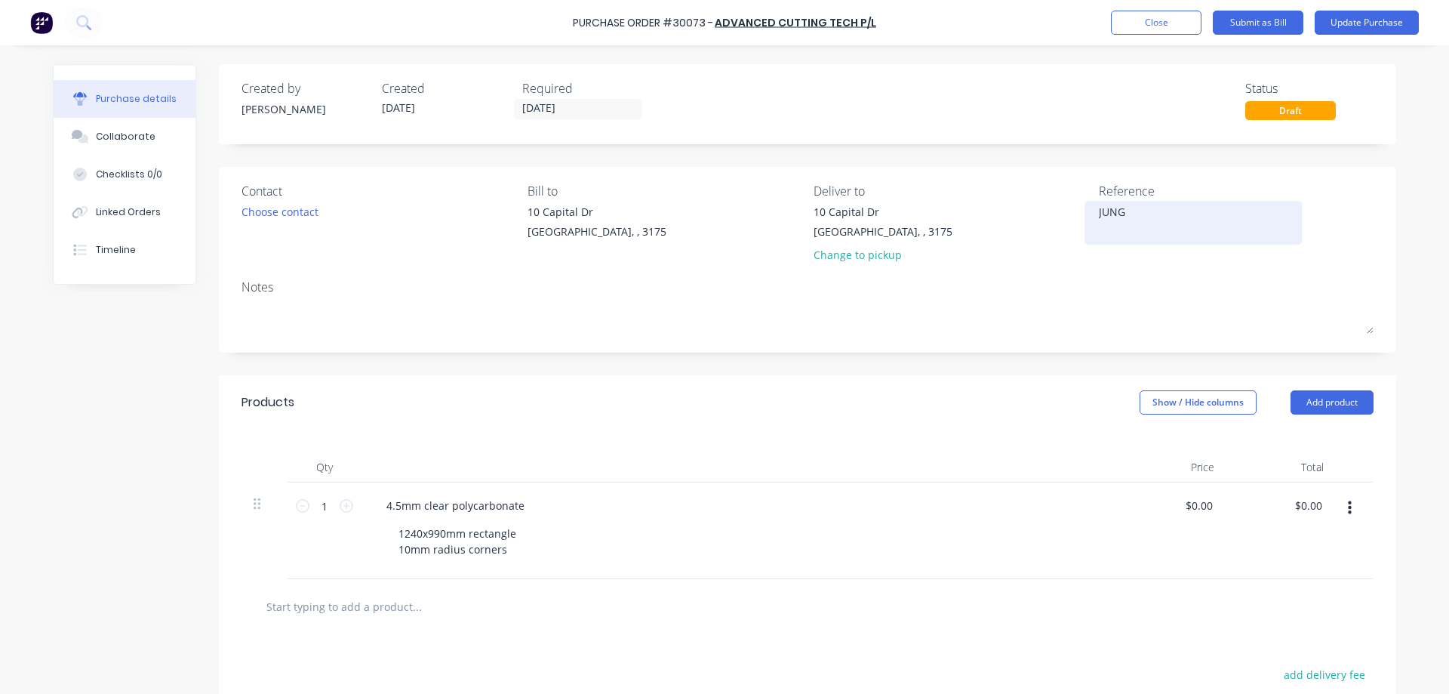
click at [1191, 220] on textarea "JUNG" at bounding box center [1193, 221] width 189 height 34
type textarea "JUNG POLYCARB ROOF 1240x990mm"
type textarea "x"
type textarea "JUNG POLYCARB ROOF 1240x990mm"
click at [279, 214] on div "Choose contact" at bounding box center [279, 212] width 77 height 16
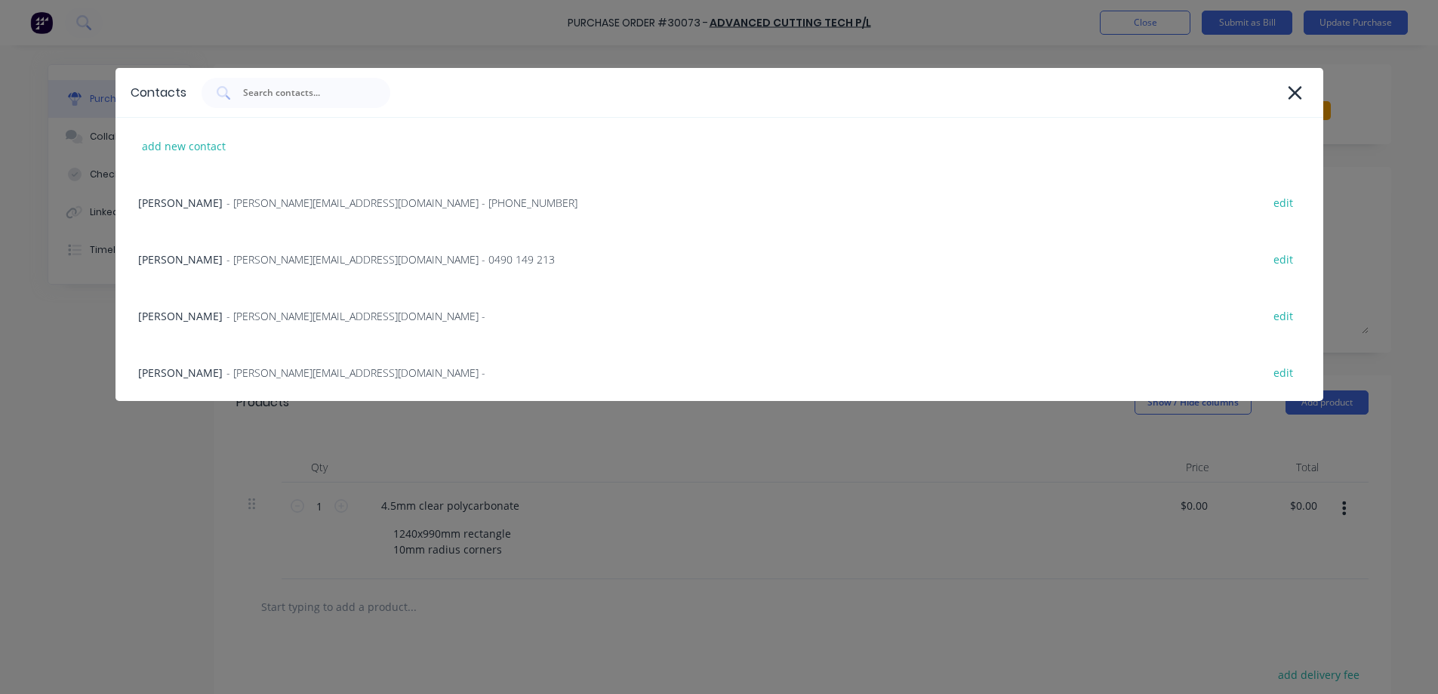
click at [279, 214] on div "James Rimbaldo - [EMAIL_ADDRESS][DOMAIN_NAME] - [PHONE_NUMBER] edit" at bounding box center [718, 202] width 1207 height 57
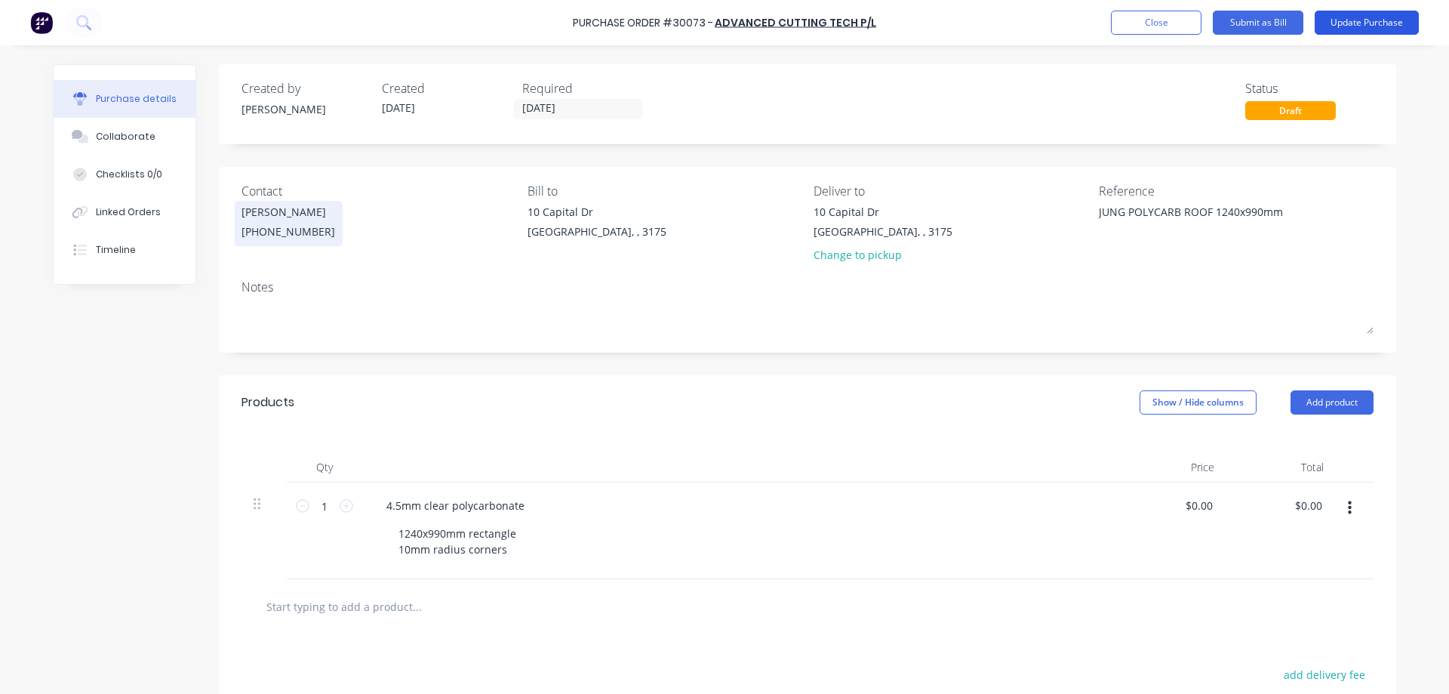
click at [1356, 23] on button "Update Purchase" at bounding box center [1367, 23] width 104 height 24
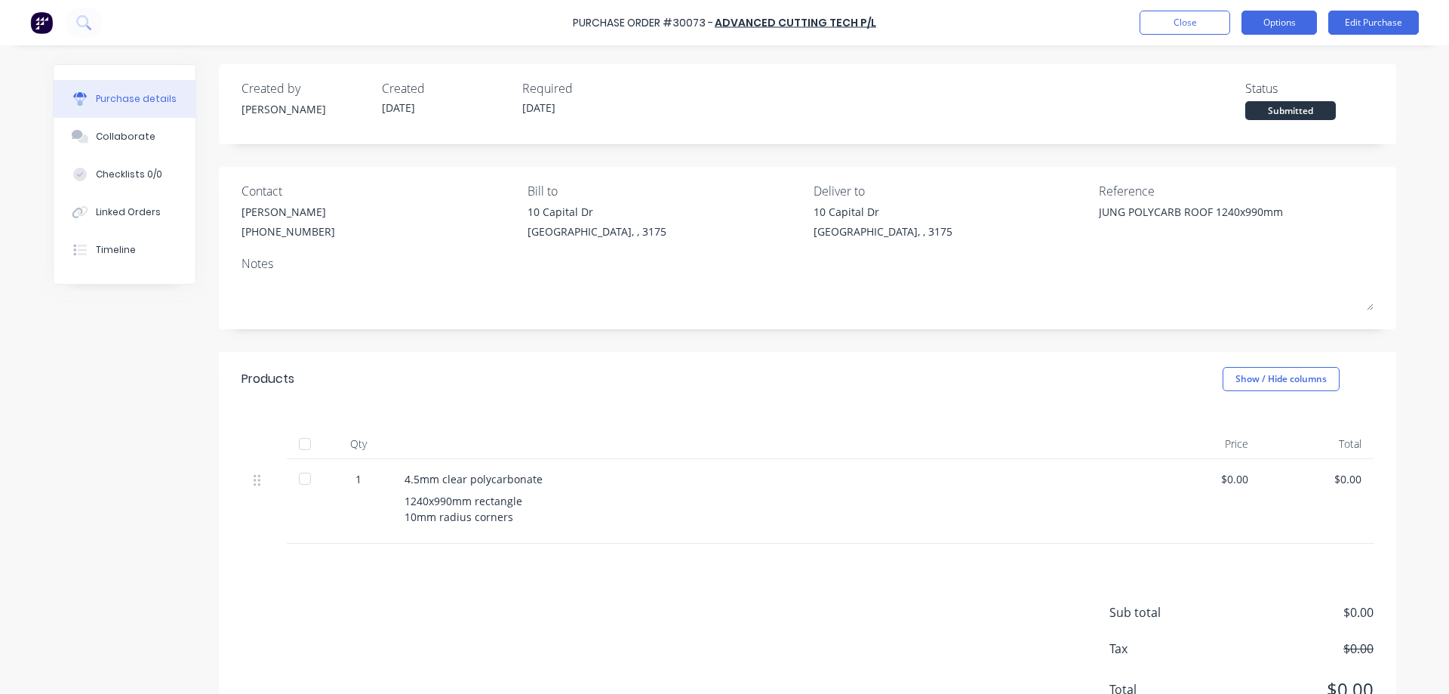
click at [1291, 20] on button "Options" at bounding box center [1278, 23] width 75 height 24
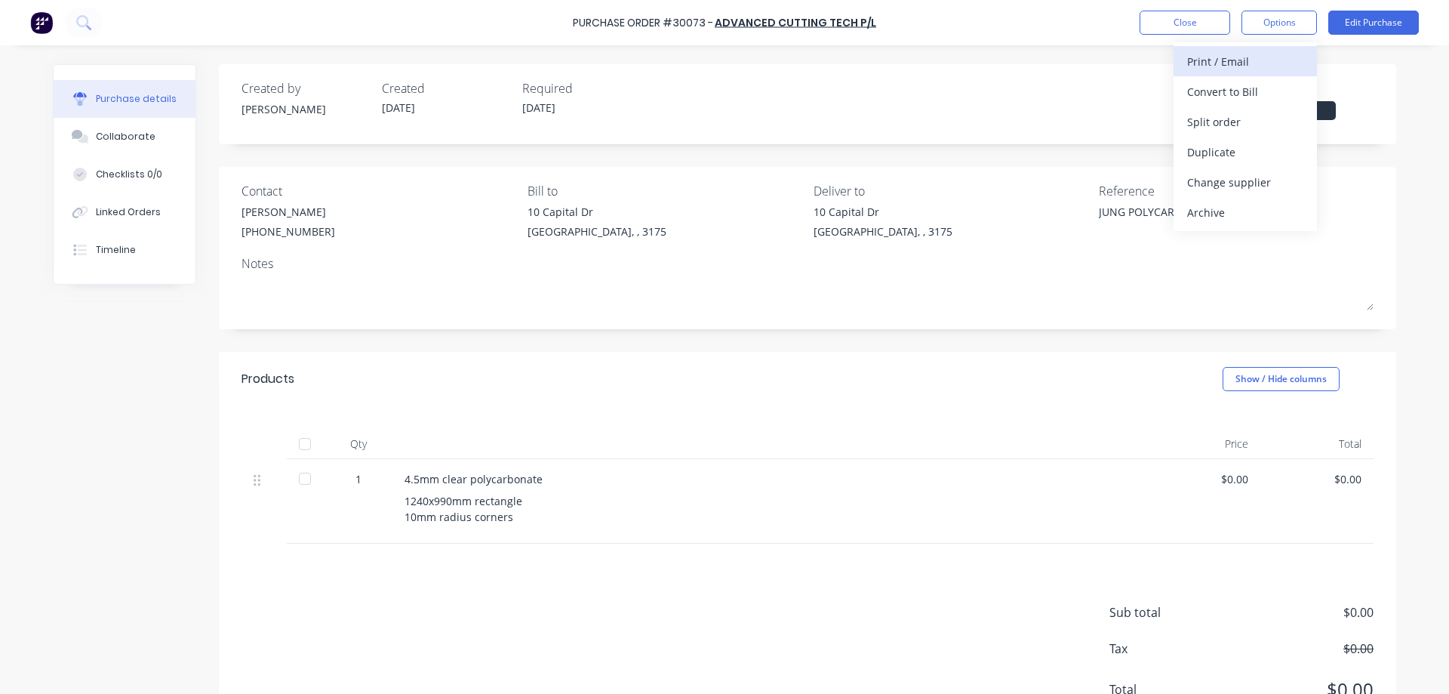
click at [1220, 64] on div "Print / Email" at bounding box center [1245, 62] width 116 height 22
click at [1229, 122] on div "Without pricing" at bounding box center [1245, 122] width 116 height 22
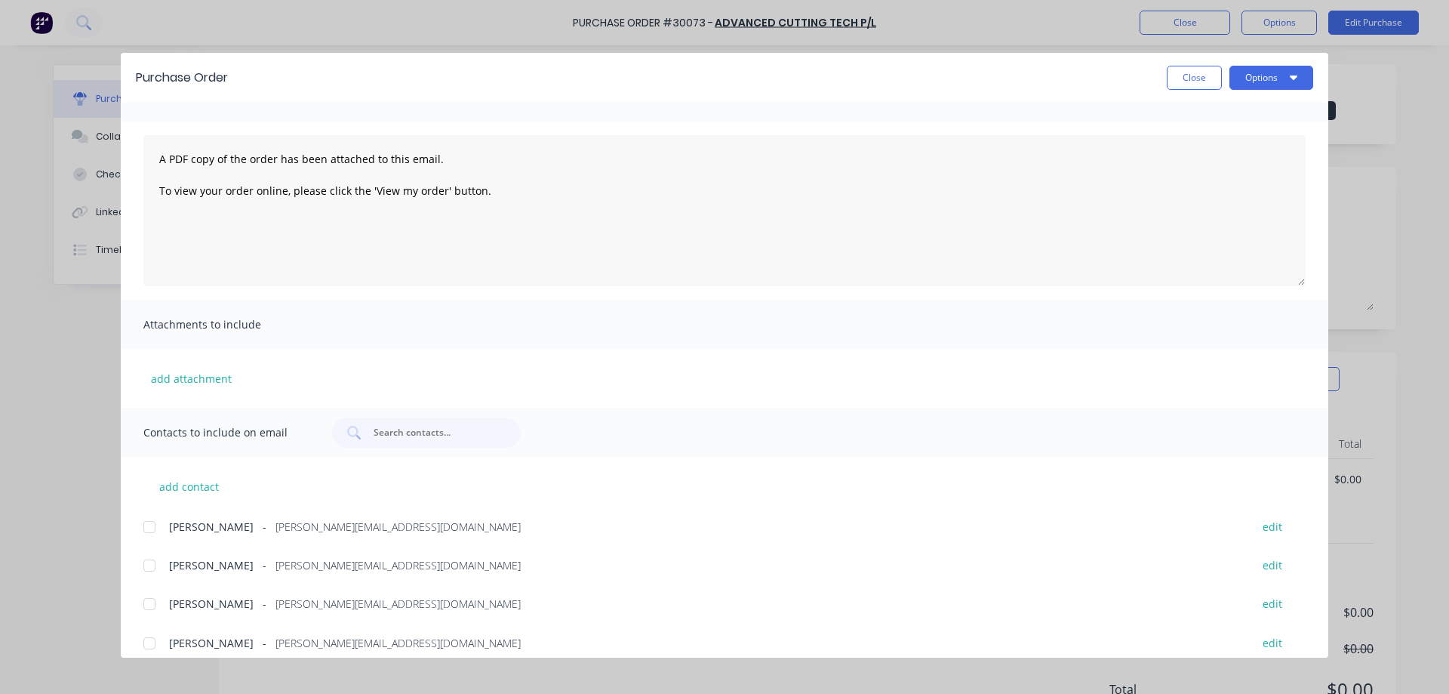
scroll to position [43, 0]
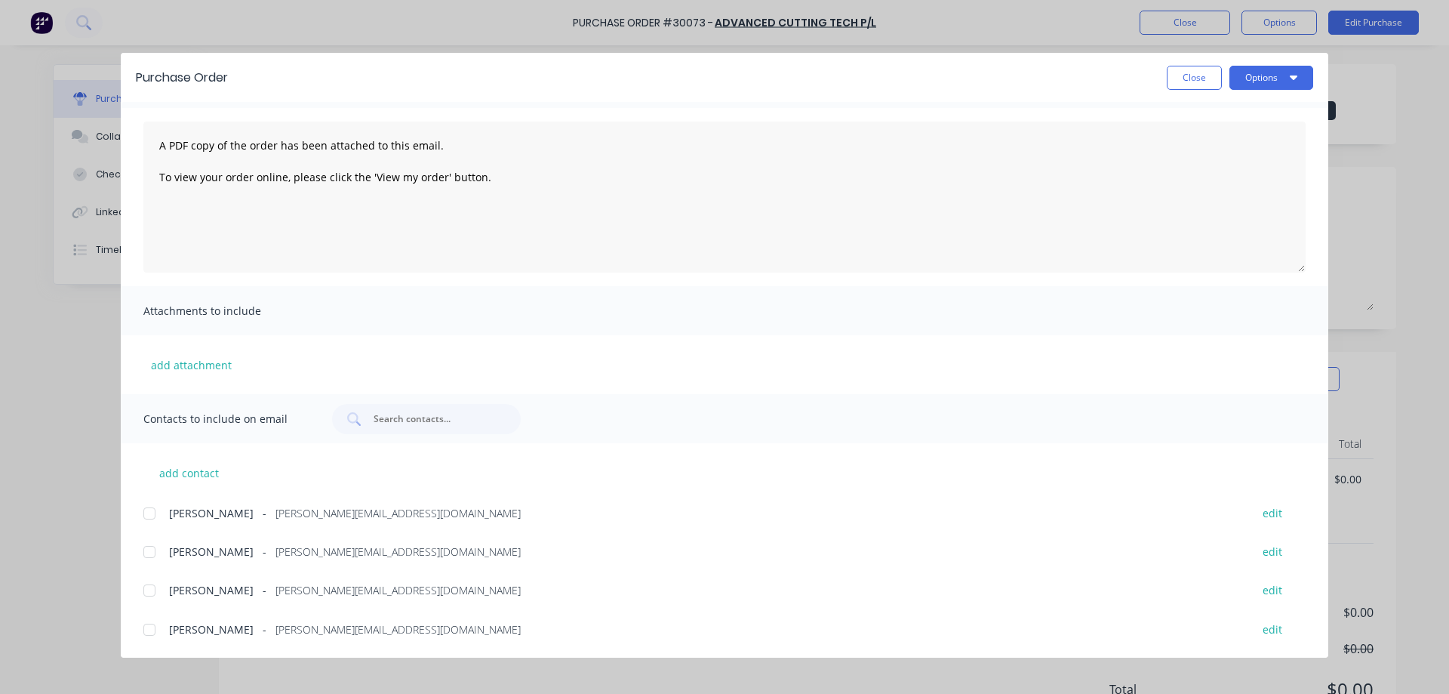
click at [147, 632] on div at bounding box center [149, 629] width 30 height 30
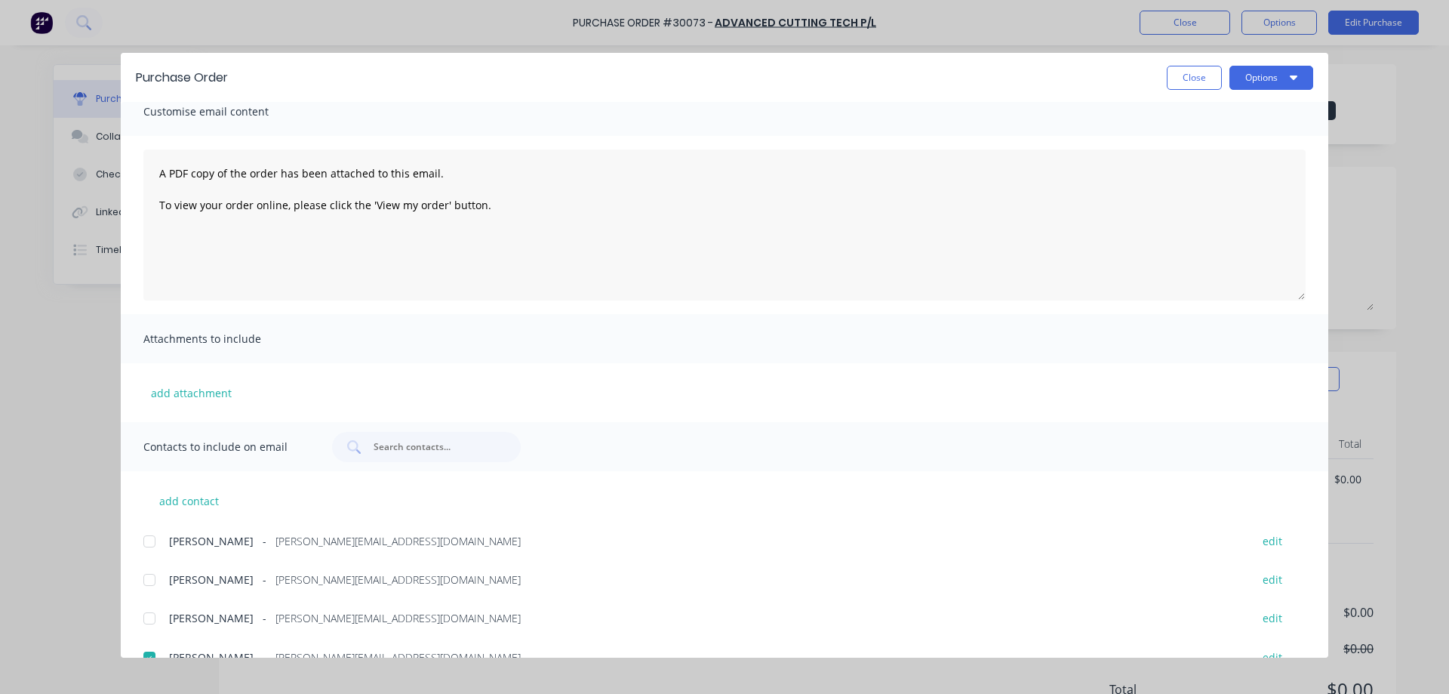
scroll to position [0, 0]
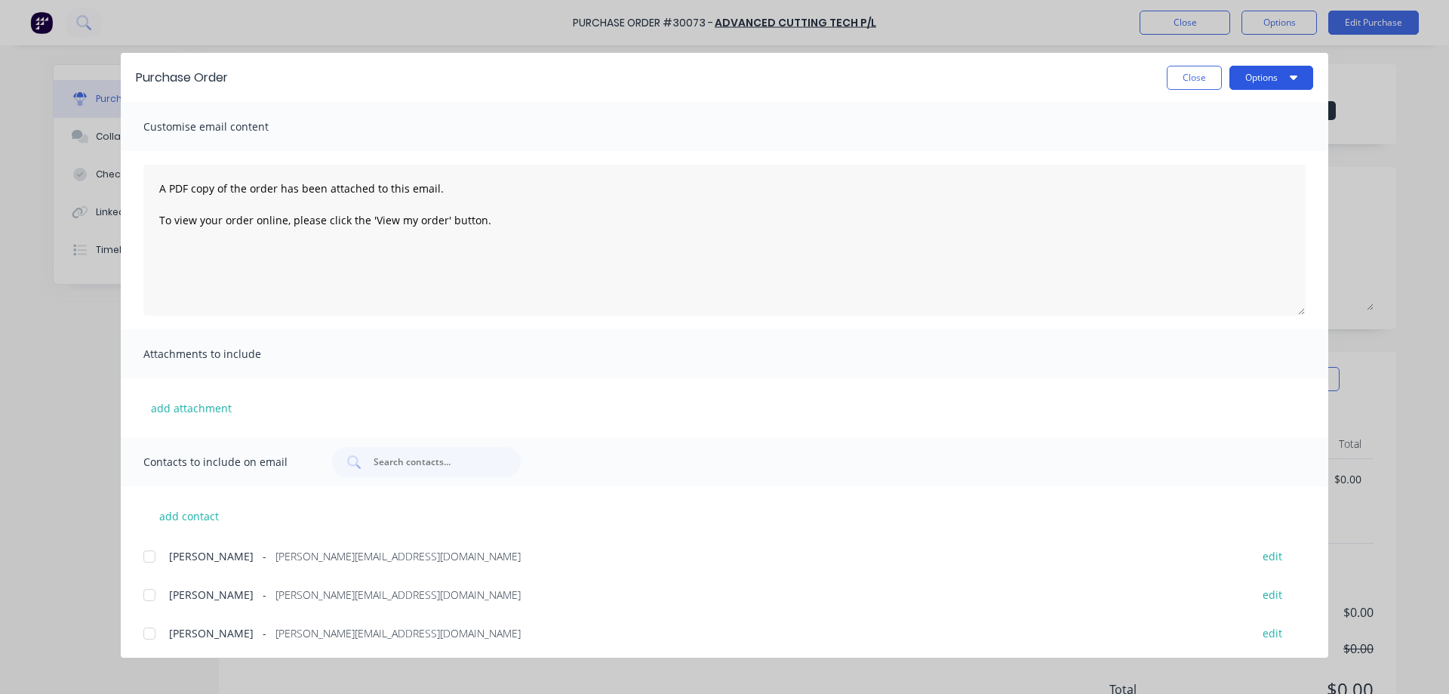
click at [1278, 78] on button "Options" at bounding box center [1271, 78] width 84 height 24
click at [1214, 176] on div "Email" at bounding box center [1241, 176] width 116 height 22
click at [1202, 82] on button "Close" at bounding box center [1194, 78] width 55 height 24
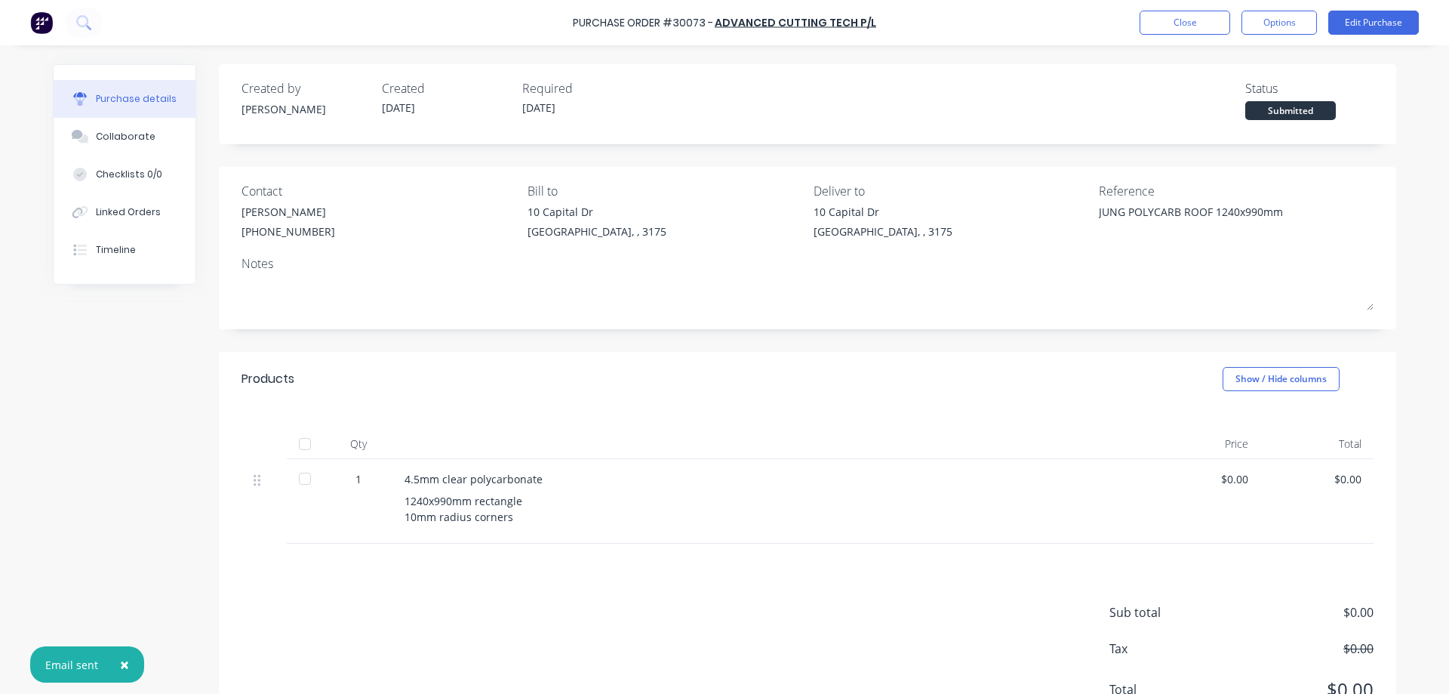
type textarea "x"
click at [1176, 27] on button "Close" at bounding box center [1185, 23] width 91 height 24
